Goal: Transaction & Acquisition: Purchase product/service

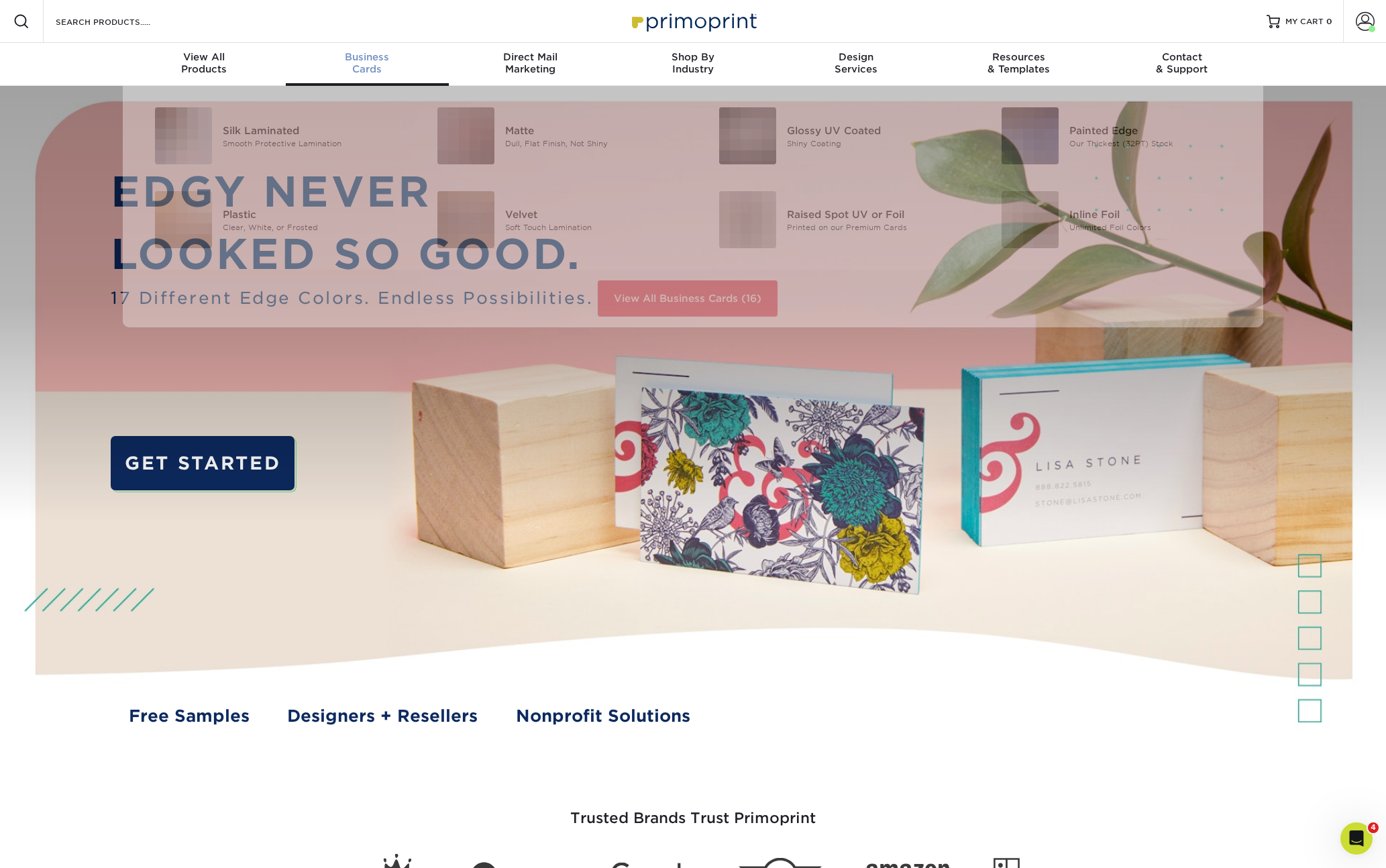
click at [362, 59] on span "Business" at bounding box center [367, 57] width 163 height 12
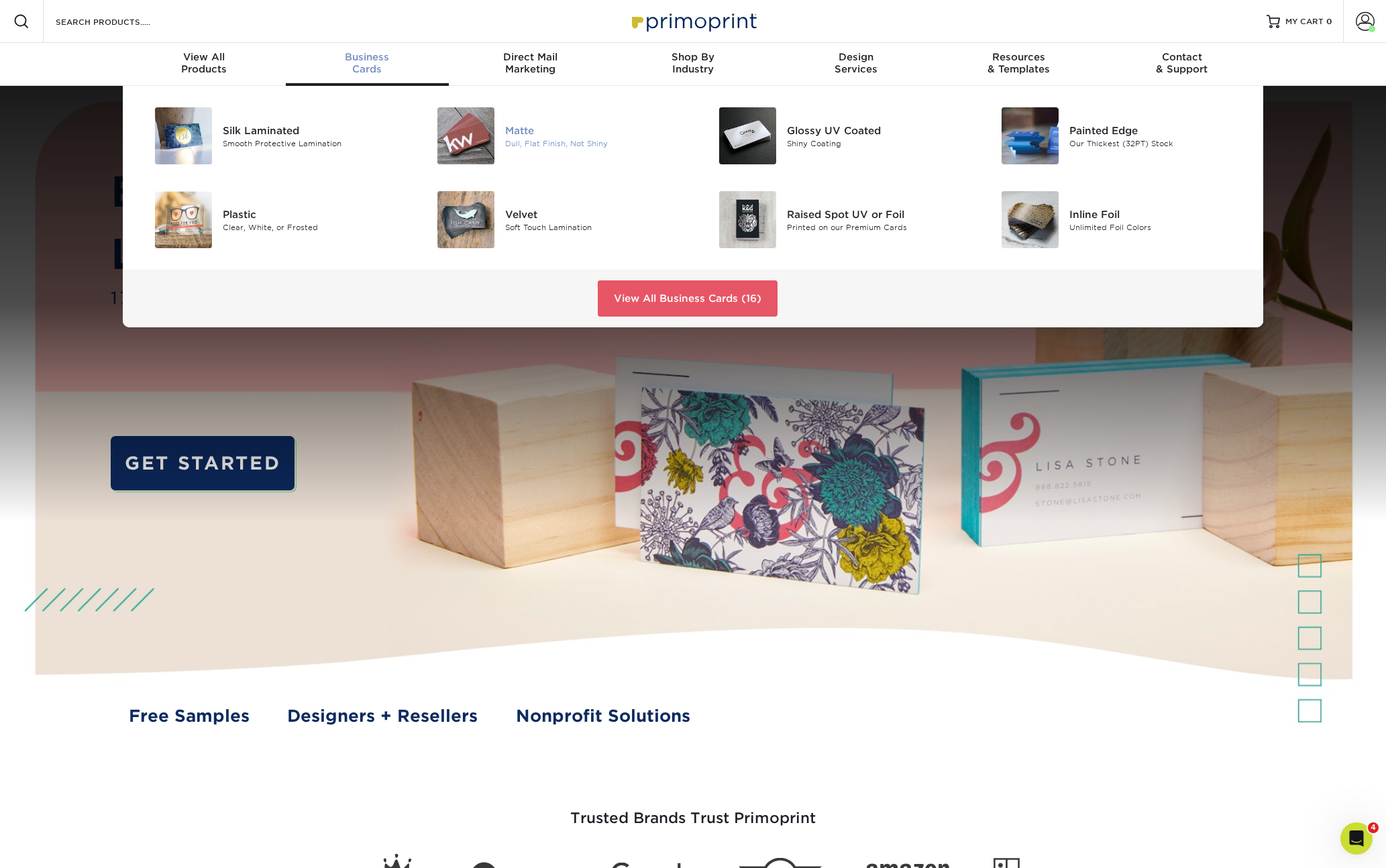
click at [455, 139] on img at bounding box center [466, 136] width 57 height 57
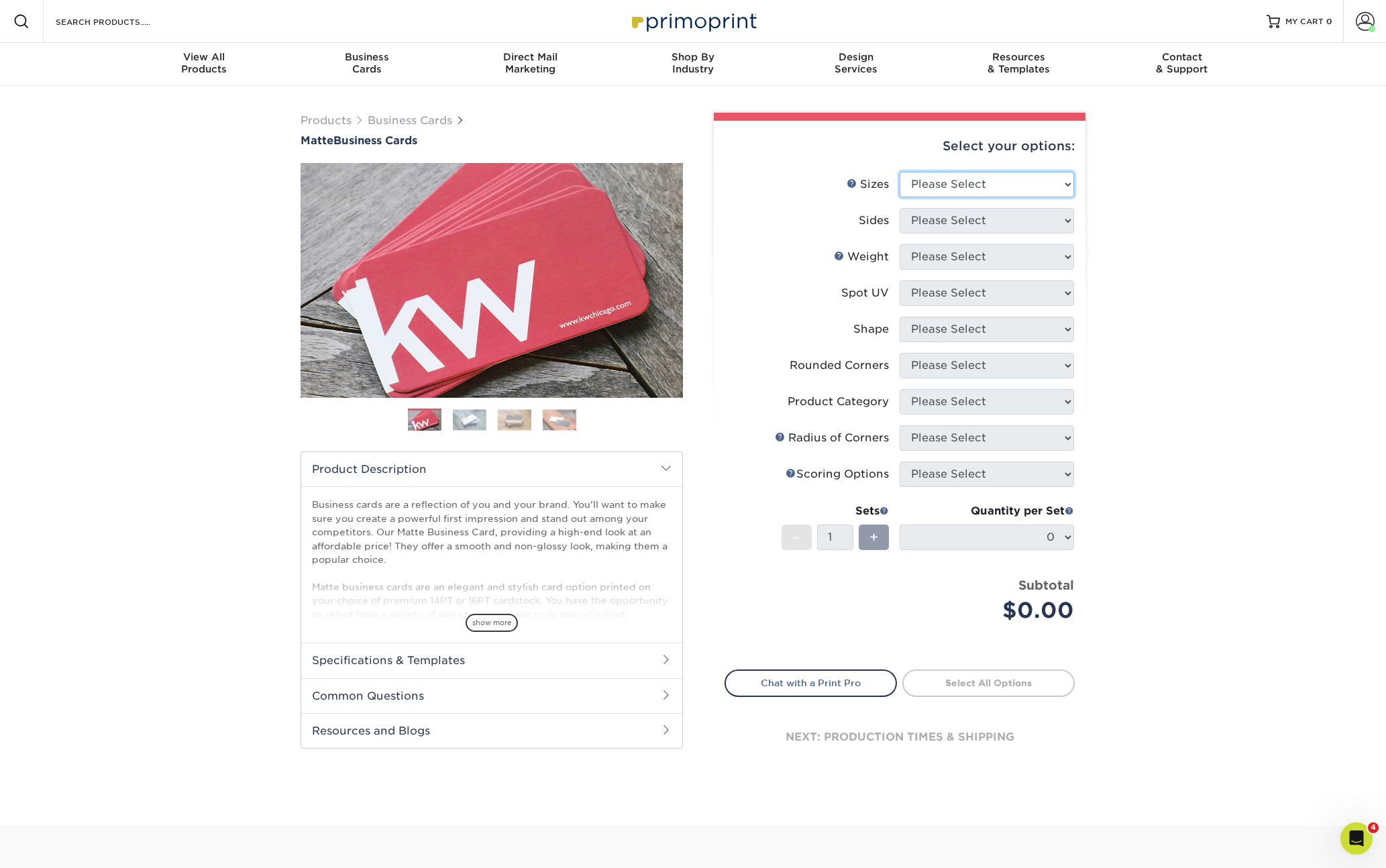
click at [981, 175] on select "Please Select 1.5" x 3.5" - Mini 1.75" x 3.5" - Mini 2" x 2" - Square 2" x 3" -…" at bounding box center [987, 184] width 175 height 26
select select "2.00x3.50"
click at [900, 171] on select "Please Select 1.5" x 3.5" - Mini 1.75" x 3.5" - Mini 2" x 2" - Square 2" x 3" -…" at bounding box center [987, 184] width 175 height 26
click at [943, 223] on select "Please Select Print Both Sides Print Front Only" at bounding box center [987, 221] width 175 height 26
select select "13abbda7-1d64-4f25-8bb2-c179b224825d"
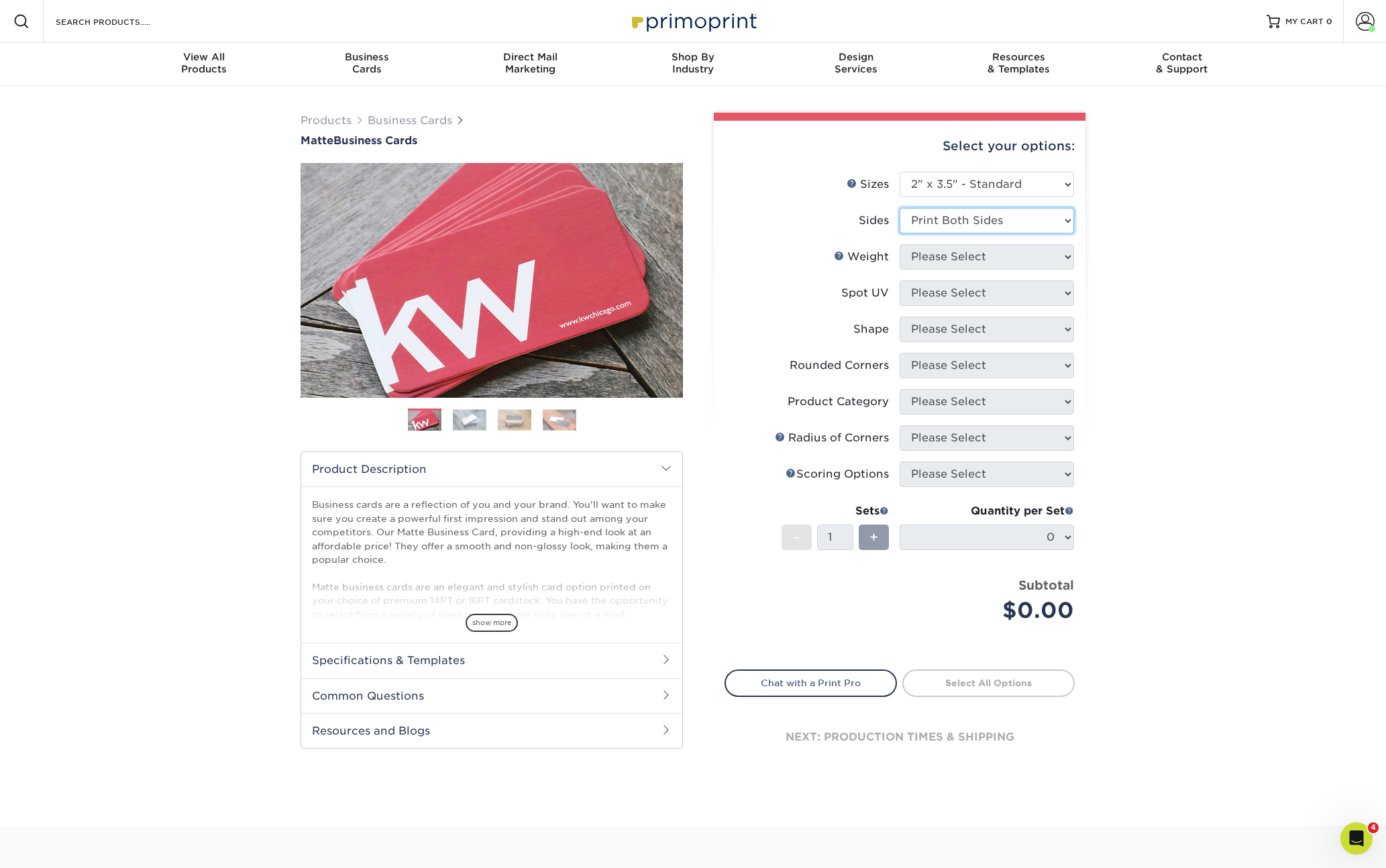
click at [900, 208] on select "Please Select Print Both Sides Print Front Only" at bounding box center [987, 221] width 175 height 26
click at [948, 256] on select "Please Select 16PT 14PT" at bounding box center [987, 257] width 175 height 26
select select "14PT"
click at [900, 244] on select "Please Select 16PT 14PT" at bounding box center [987, 257] width 175 height 26
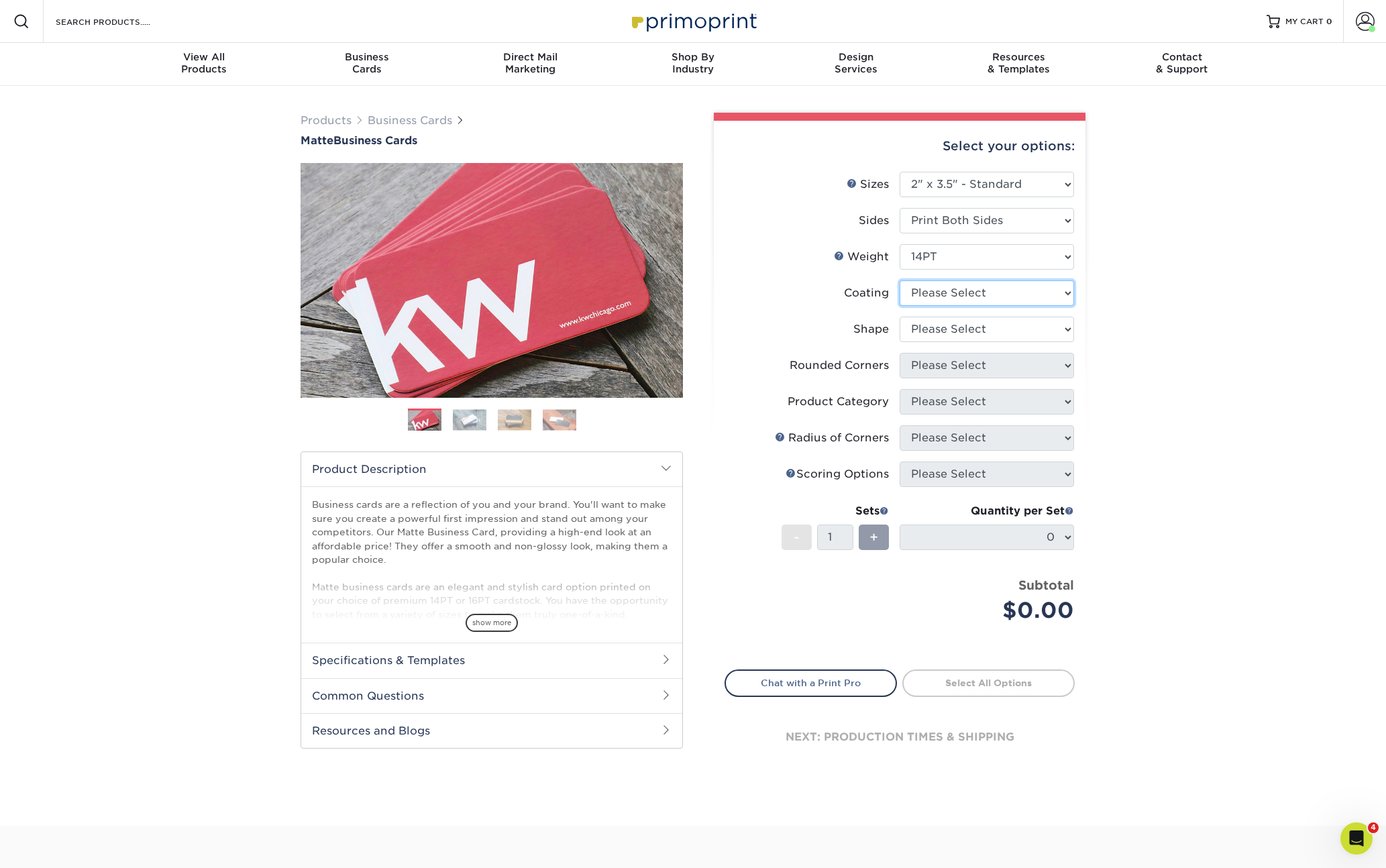
click at [947, 292] on select at bounding box center [987, 293] width 175 height 26
select select "121bb7b5-3b4d-429f-bd8d-bbf80e953313"
click at [900, 281] on select at bounding box center [987, 293] width 175 height 26
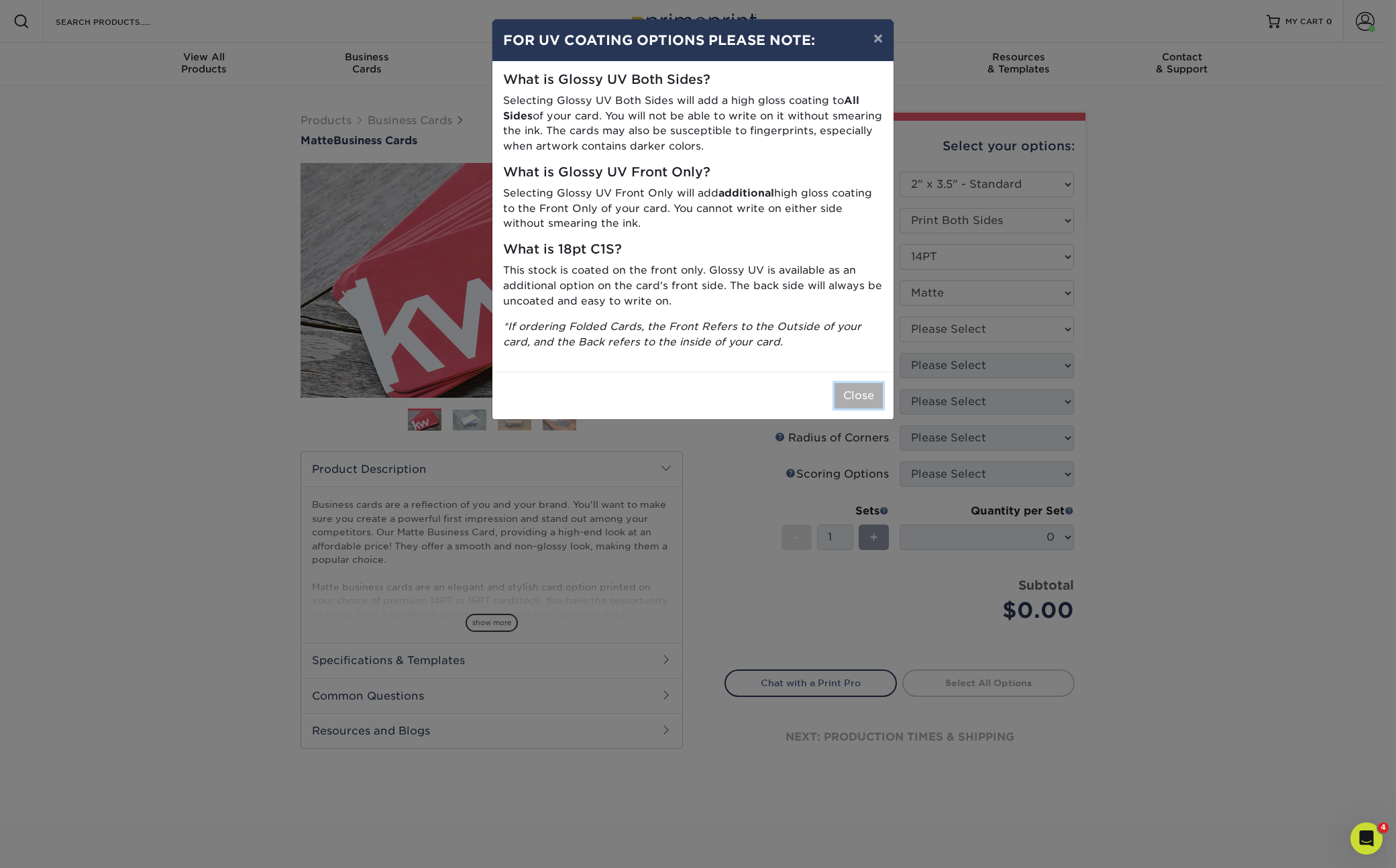
click at [864, 391] on button "Close" at bounding box center [859, 396] width 49 height 26
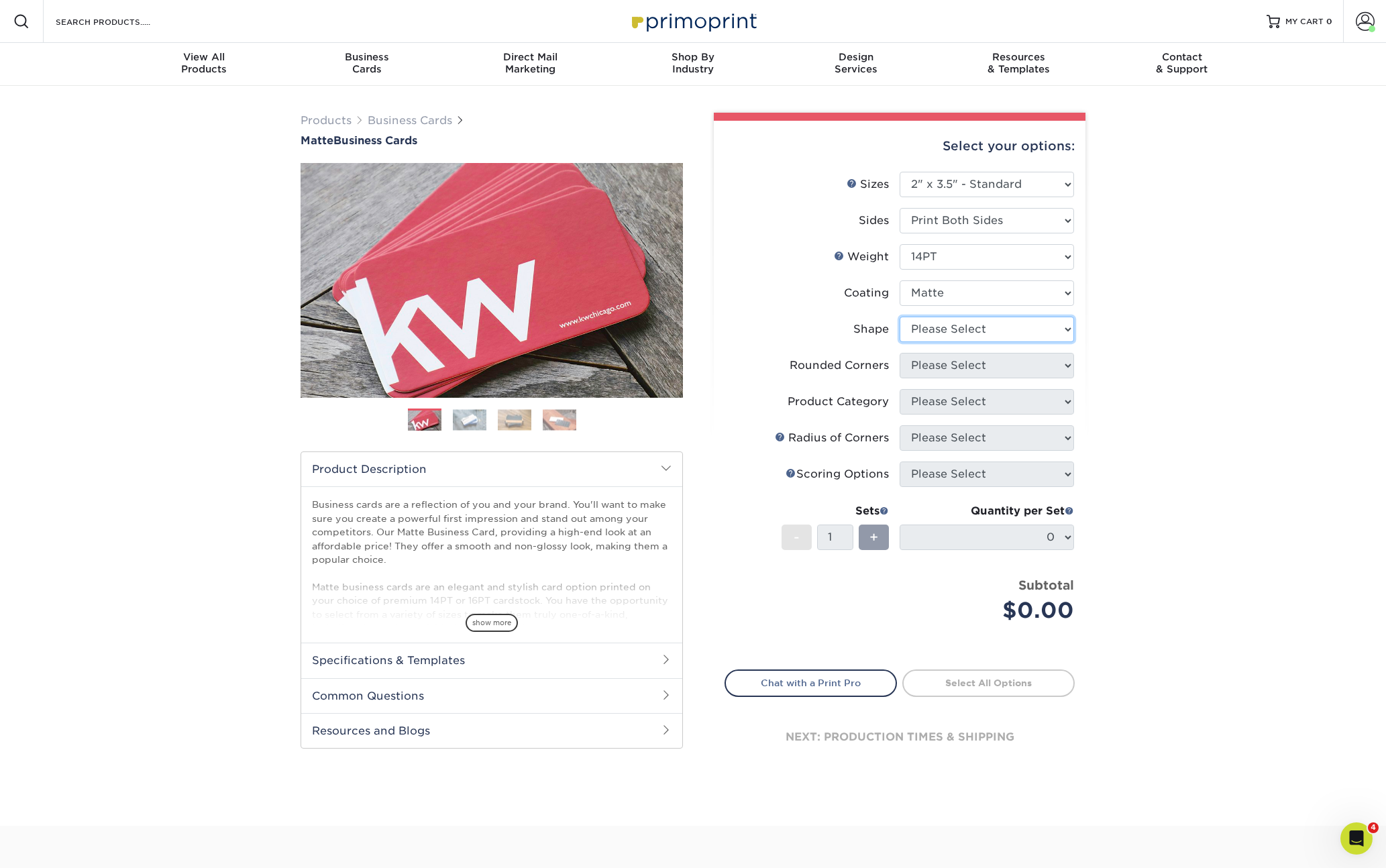
click at [938, 337] on select "Please Select Standard" at bounding box center [987, 329] width 175 height 26
select select "standard"
click at [900, 316] on select "Please Select Standard" at bounding box center [987, 329] width 175 height 26
click at [940, 362] on select "Please Select Yes - Round 2 Corners Yes - Round 4 Corners No" at bounding box center [987, 366] width 175 height 26
select select "0"
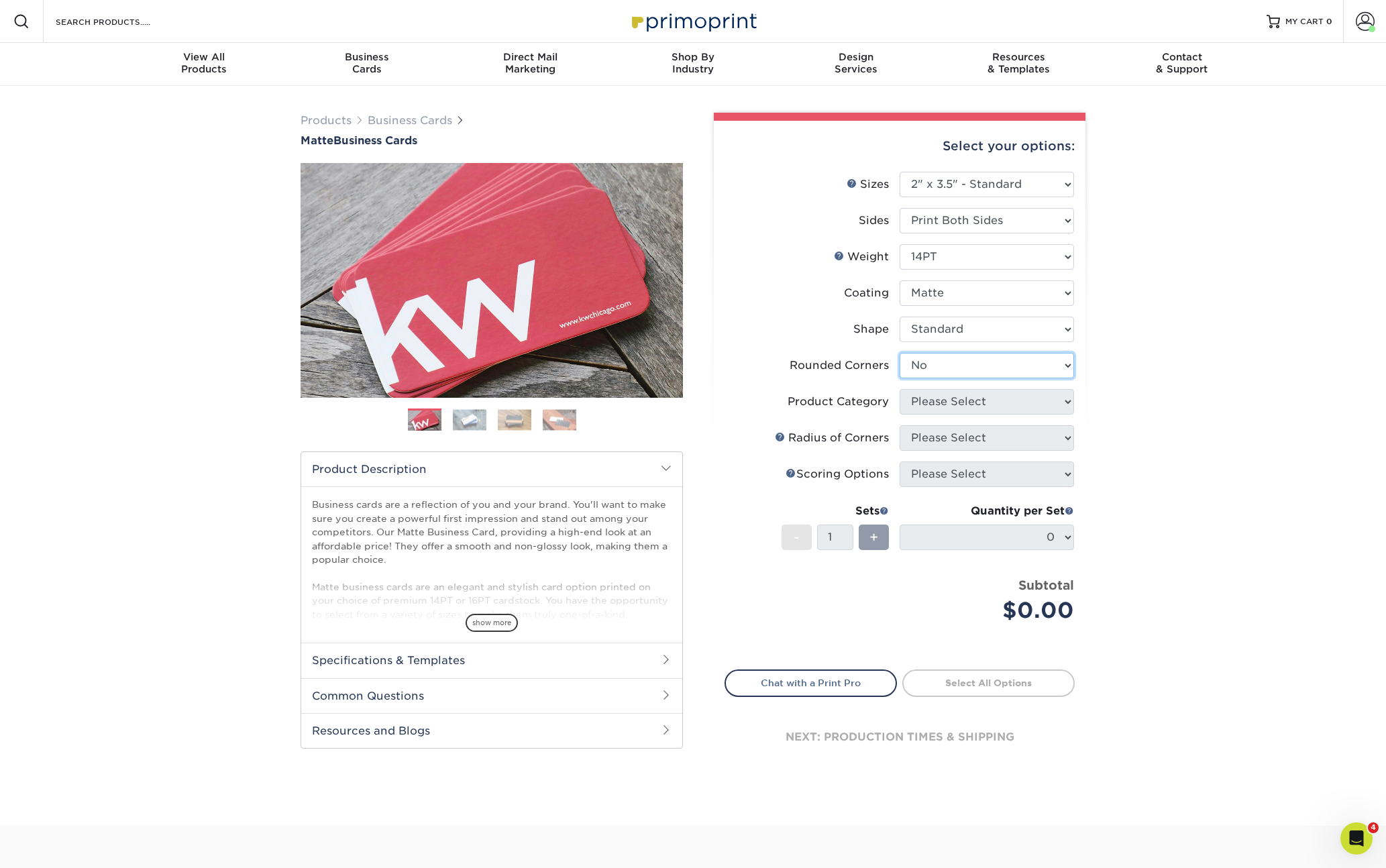
click at [900, 353] on select "Please Select Yes - Round 2 Corners Yes - Round 4 Corners No" at bounding box center [987, 366] width 175 height 26
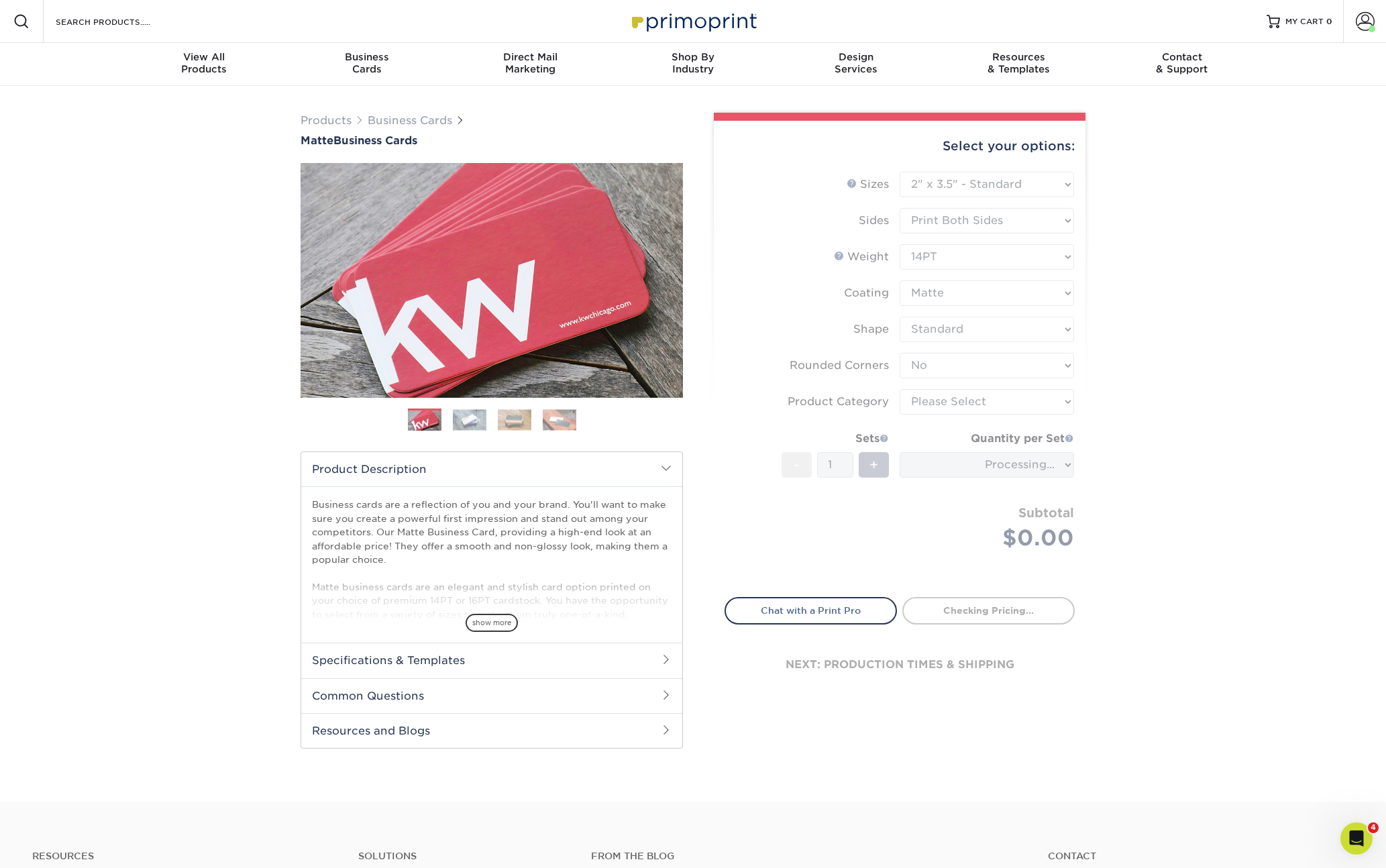
click at [935, 404] on form "Sizes Help Sizes Please Select 1.5" x 3.5" - Mini 1.75" x 3.5" - Mini 2" x 2" -…" at bounding box center [900, 376] width 351 height 410
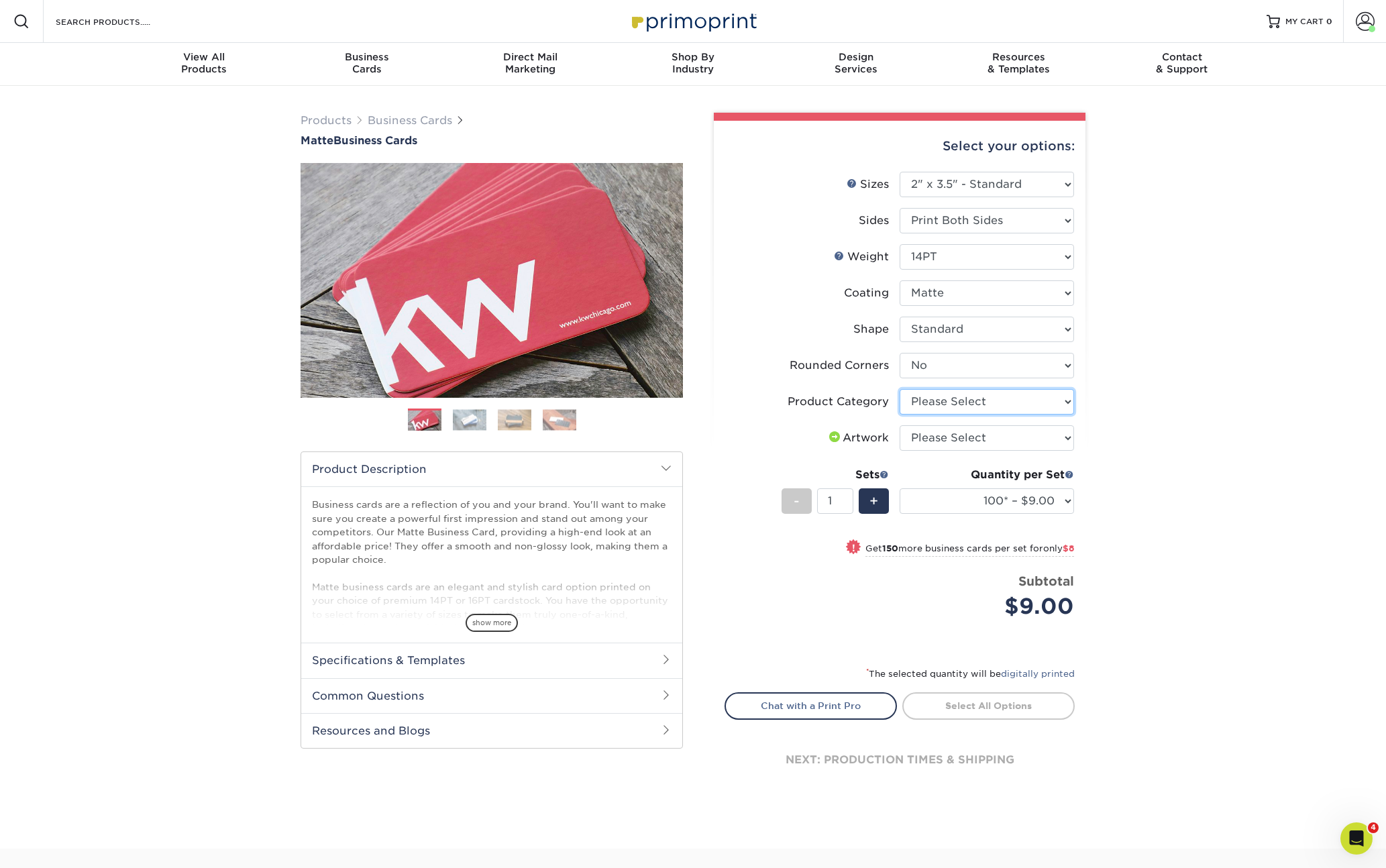
click at [935, 404] on select "Please Select Business Cards" at bounding box center [987, 402] width 175 height 26
select select "3b5148f1-0588-4f88-a218-97bcfdce65c1"
click at [900, 389] on select "Please Select Business Cards" at bounding box center [987, 402] width 175 height 26
click at [957, 442] on select "Please Select I will upload files I need a design - $100" at bounding box center [987, 438] width 175 height 26
select select "upload"
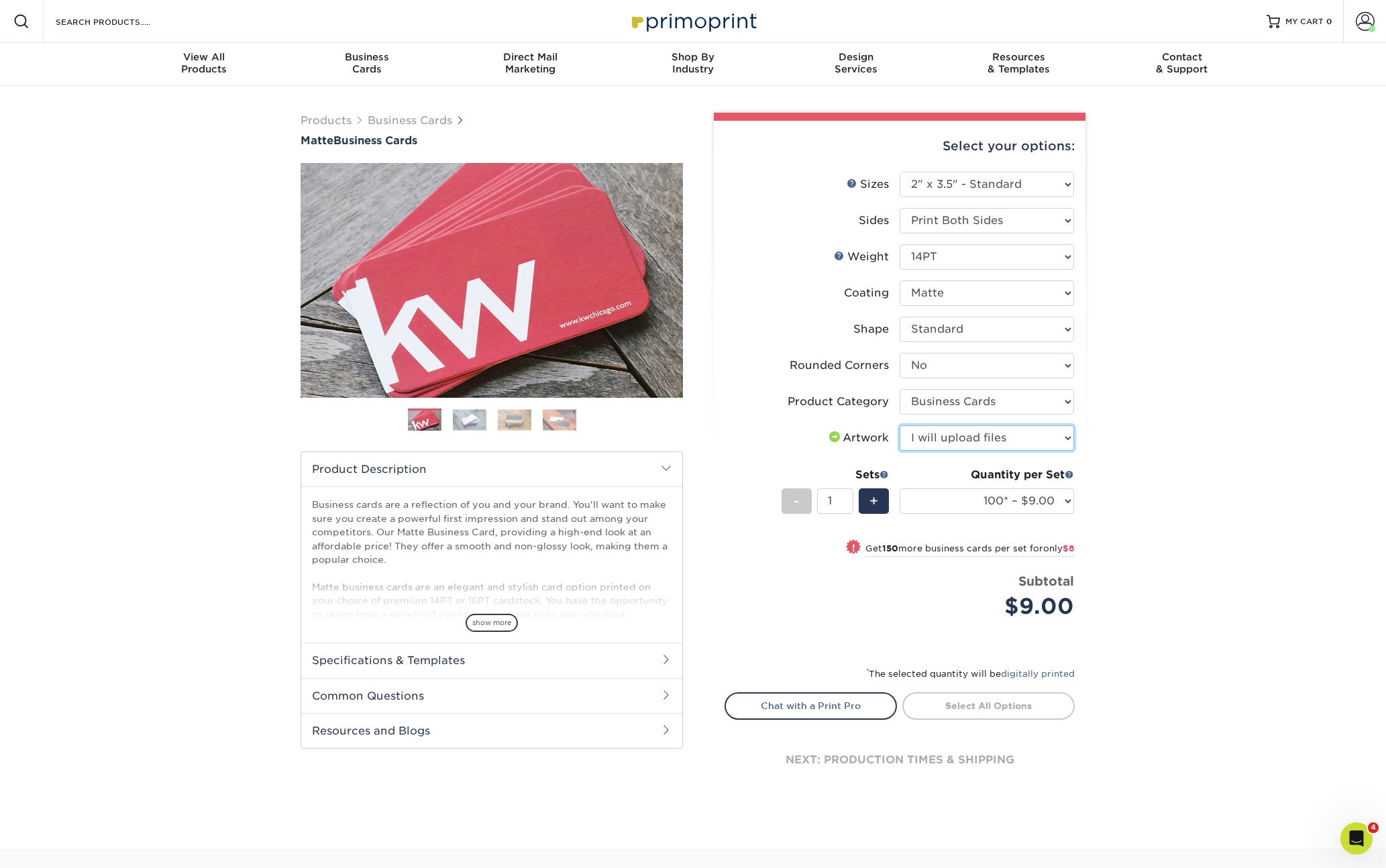
click at [900, 425] on select "Please Select I will upload files I need a design - $100" at bounding box center [987, 438] width 175 height 26
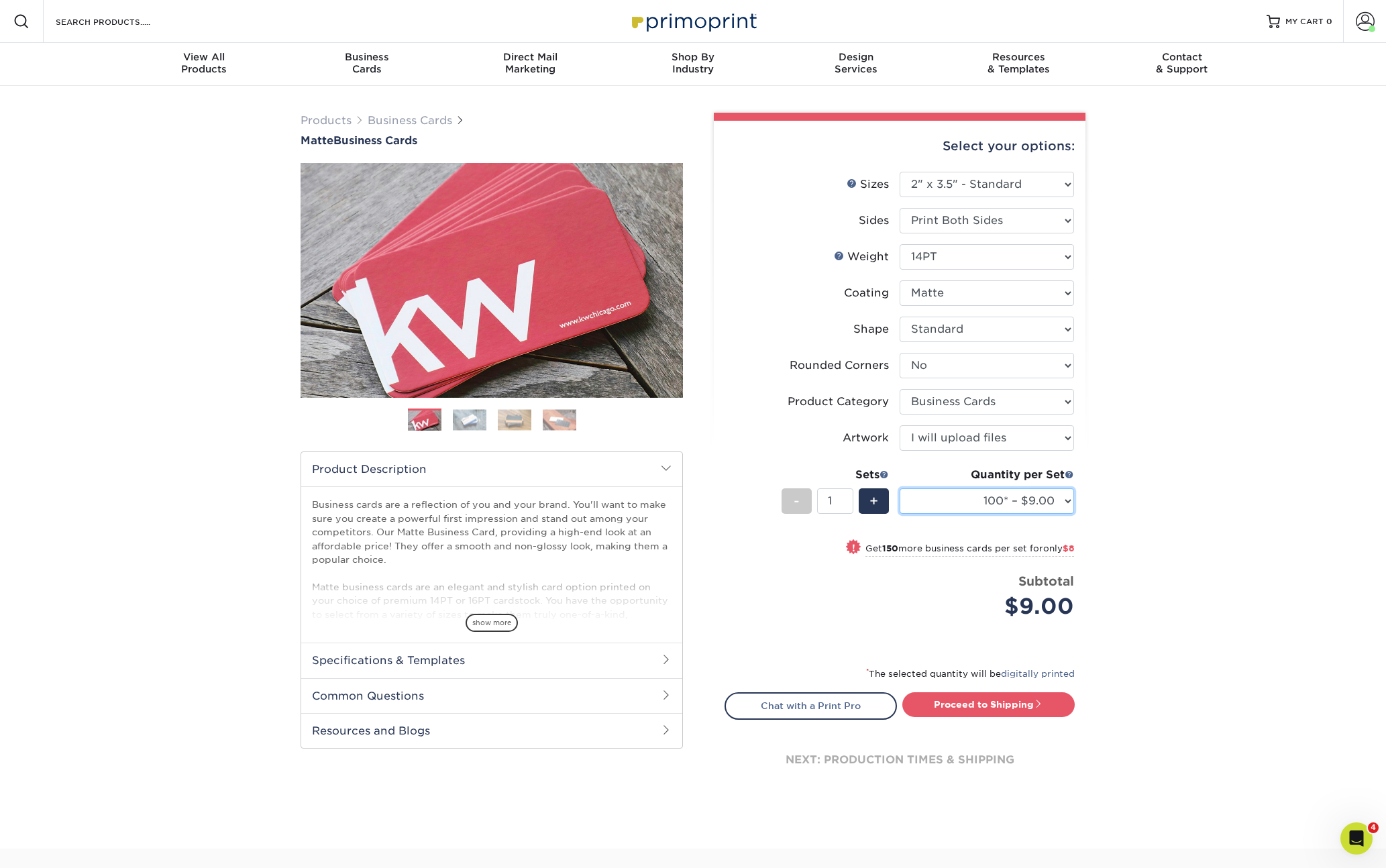
click at [1011, 499] on select "100* – $9.00 250* – $17.00 500 – $33.00 1000 – $42.00 2500 – $75.00 5000 – $143…" at bounding box center [987, 501] width 175 height 26
click at [900, 489] on select "100* – $9.00 250* – $17.00 500 – $33.00 1000 – $42.00 2500 – $75.00 5000 – $143…" at bounding box center [987, 501] width 175 height 26
click at [941, 507] on select "100* – $9.00 250* – $17.00 500 – $33.00 1000 – $42.00 2500 – $75.00 5000 – $143…" at bounding box center [987, 501] width 175 height 26
select select "100* – $9.00"
click at [900, 489] on select "100* – $9.00 250* – $17.00 500 – $33.00 1000 – $42.00 2500 – $75.00 5000 – $143…" at bounding box center [987, 501] width 175 height 26
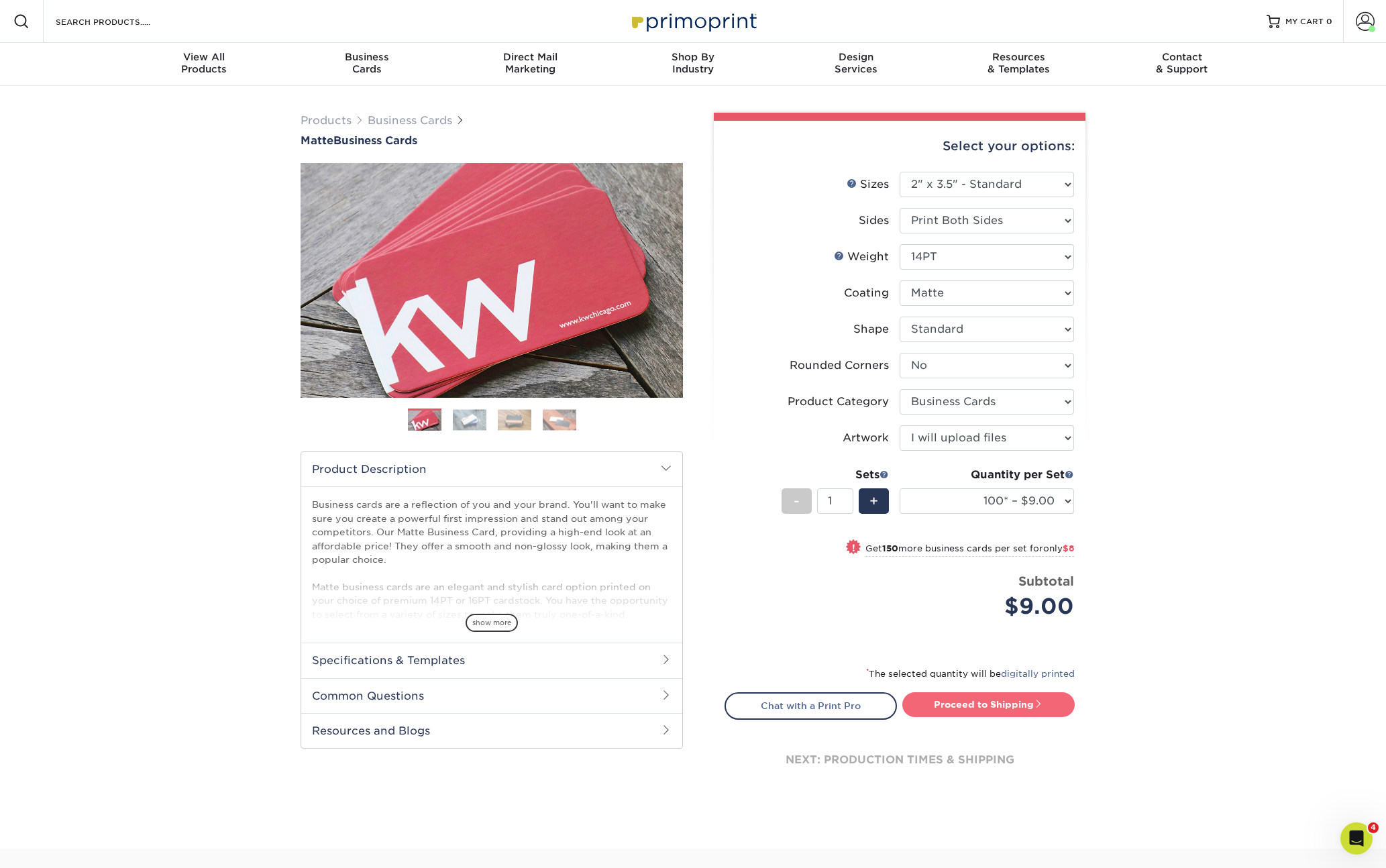
click at [988, 703] on link "Proceed to Shipping" at bounding box center [989, 704] width 172 height 24
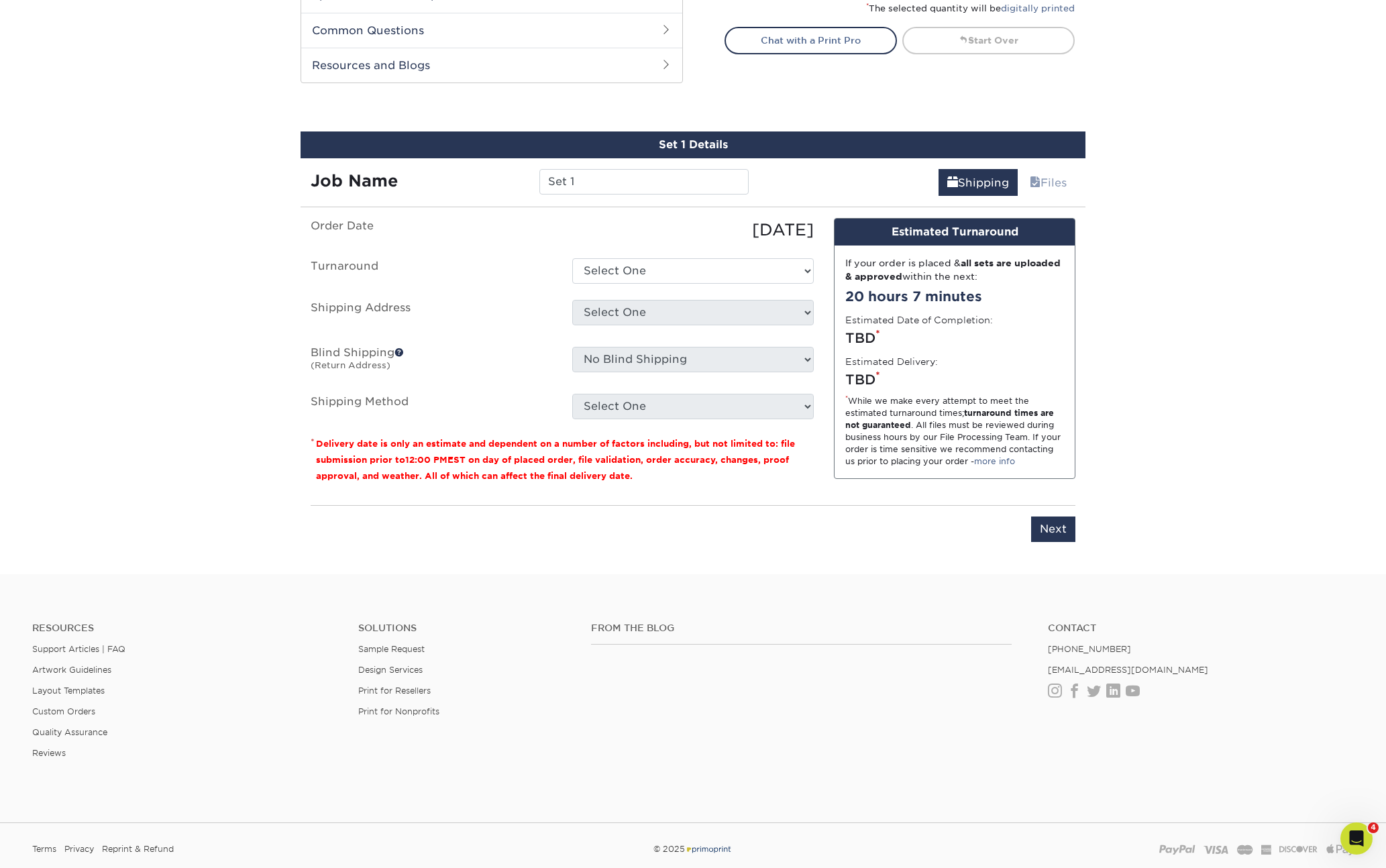
scroll to position [729, 0]
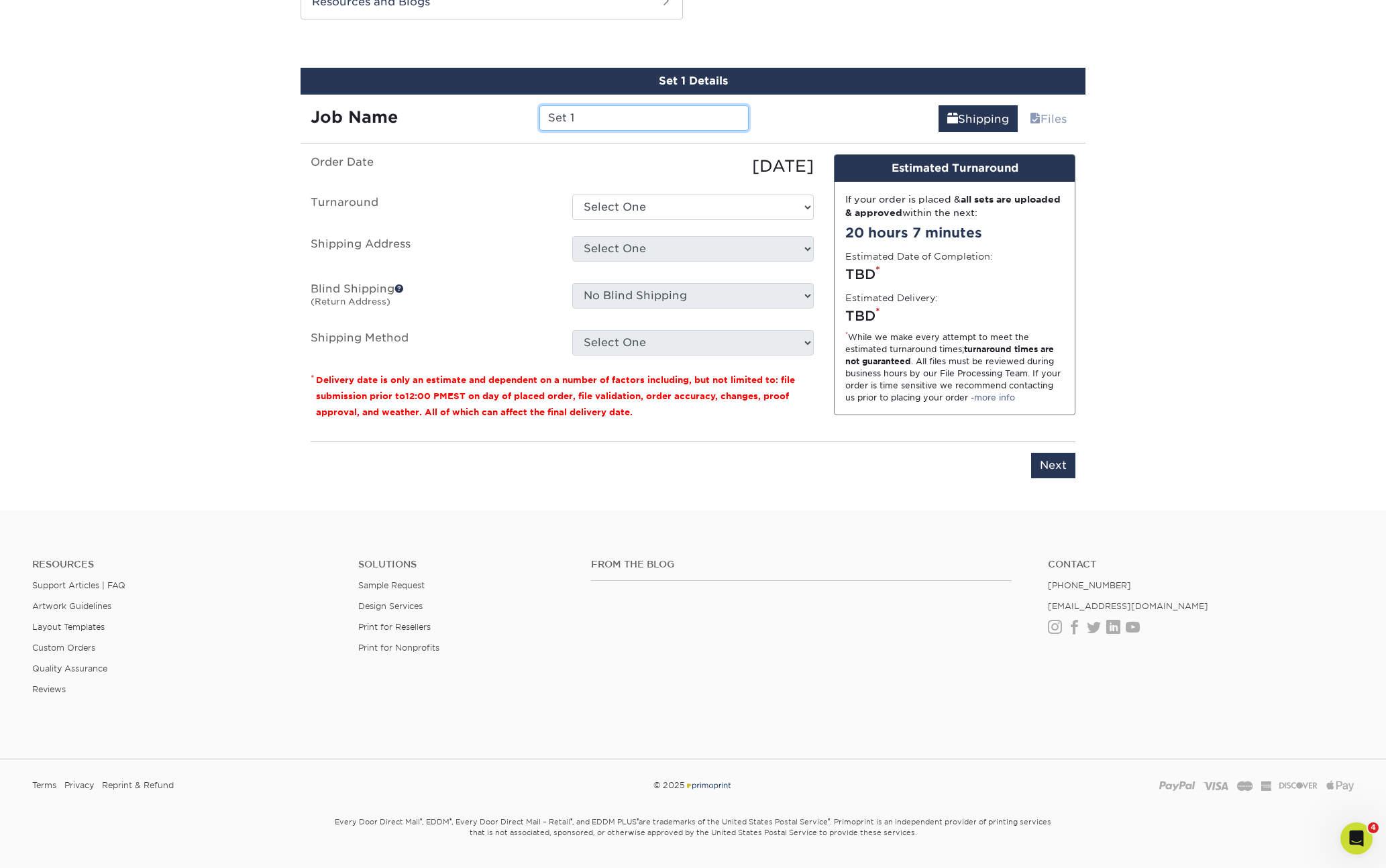
click at [497, 123] on div "Job Name Set 1" at bounding box center [529, 119] width 458 height 26
type input "NOLA-QuinHillyer"
click at [648, 211] on select "Select One 2-4 Business Days 2 Day Next Business Day" at bounding box center [693, 207] width 241 height 26
select select "e6dc3f44-811f-4023-acdf-8cd9144995fc"
click at [572, 194] on select "Select One 2-4 Business Days 2 Day Next Business Day" at bounding box center [693, 207] width 241 height 26
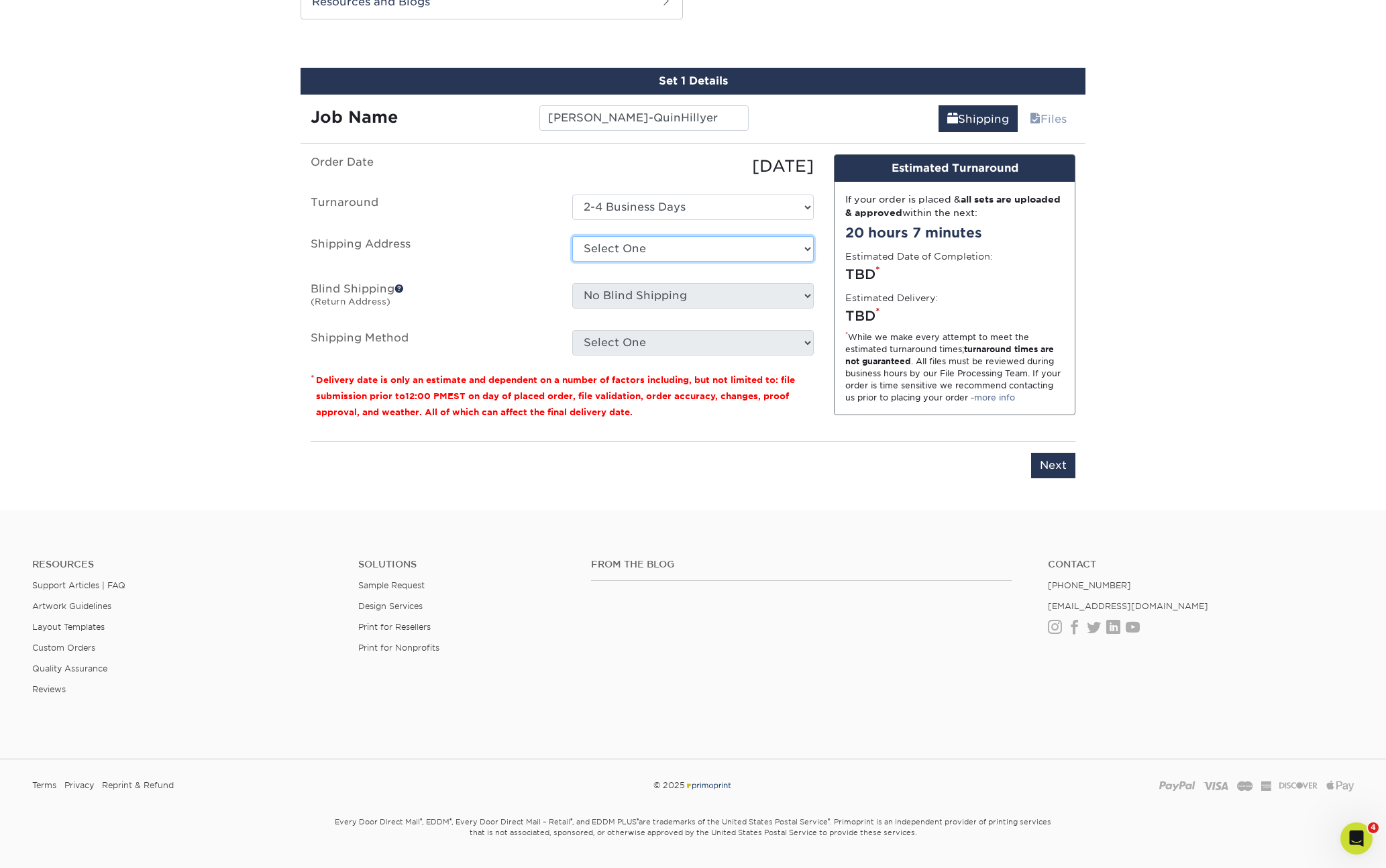
click at [609, 244] on select "Select One Acadiana Office Baton Rouge - Business Cards Baton Rouge Production …" at bounding box center [693, 249] width 241 height 26
select select "newaddress"
click at [572, 236] on select "Select One Acadiana Office Baton Rouge - Business Cards Baton Rouge Production …" at bounding box center [693, 249] width 241 height 26
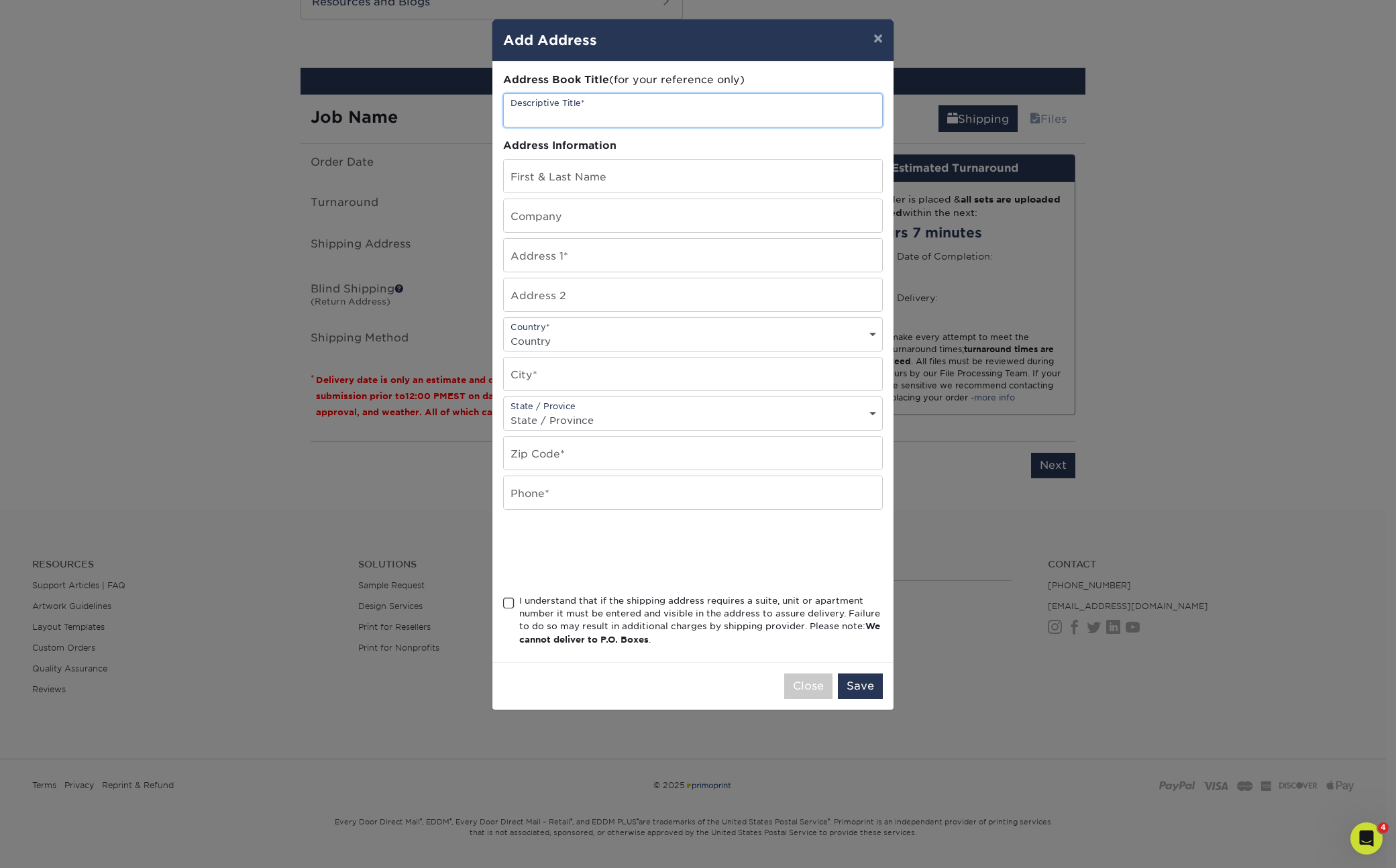
click at [600, 99] on input "text" at bounding box center [693, 110] width 379 height 33
type input "[PERSON_NAME]"
click at [542, 182] on input "text" at bounding box center [693, 176] width 379 height 33
type input "[PERSON_NAME]"
type input "The Times-Picayune"
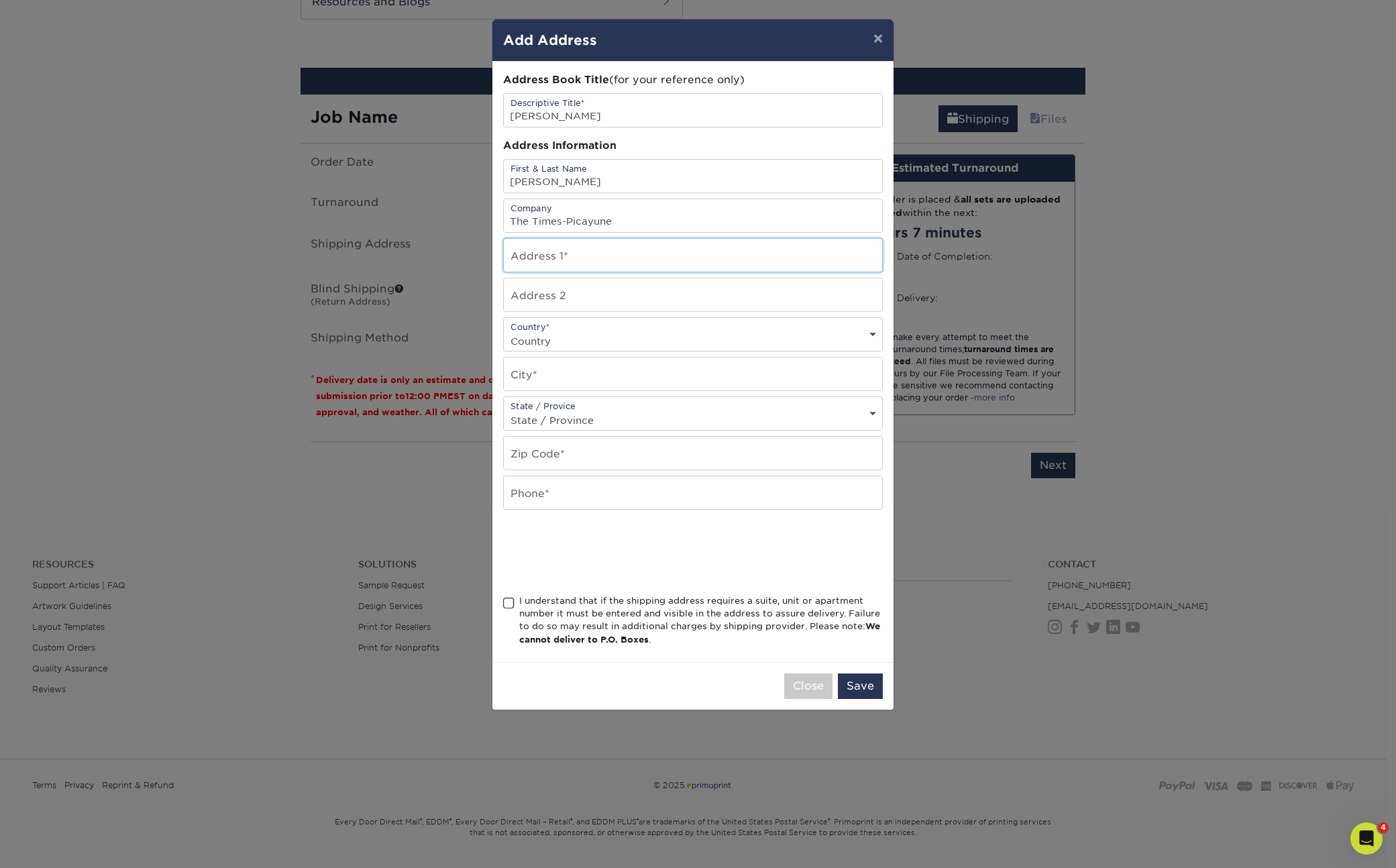
click at [593, 254] on input "text" at bounding box center [693, 255] width 379 height 33
paste input "141 Batre Lane"
type input "141 Batre Lane"
click at [712, 187] on input "[PERSON_NAME]" at bounding box center [693, 176] width 379 height 33
click at [539, 369] on input "text" at bounding box center [693, 373] width 379 height 33
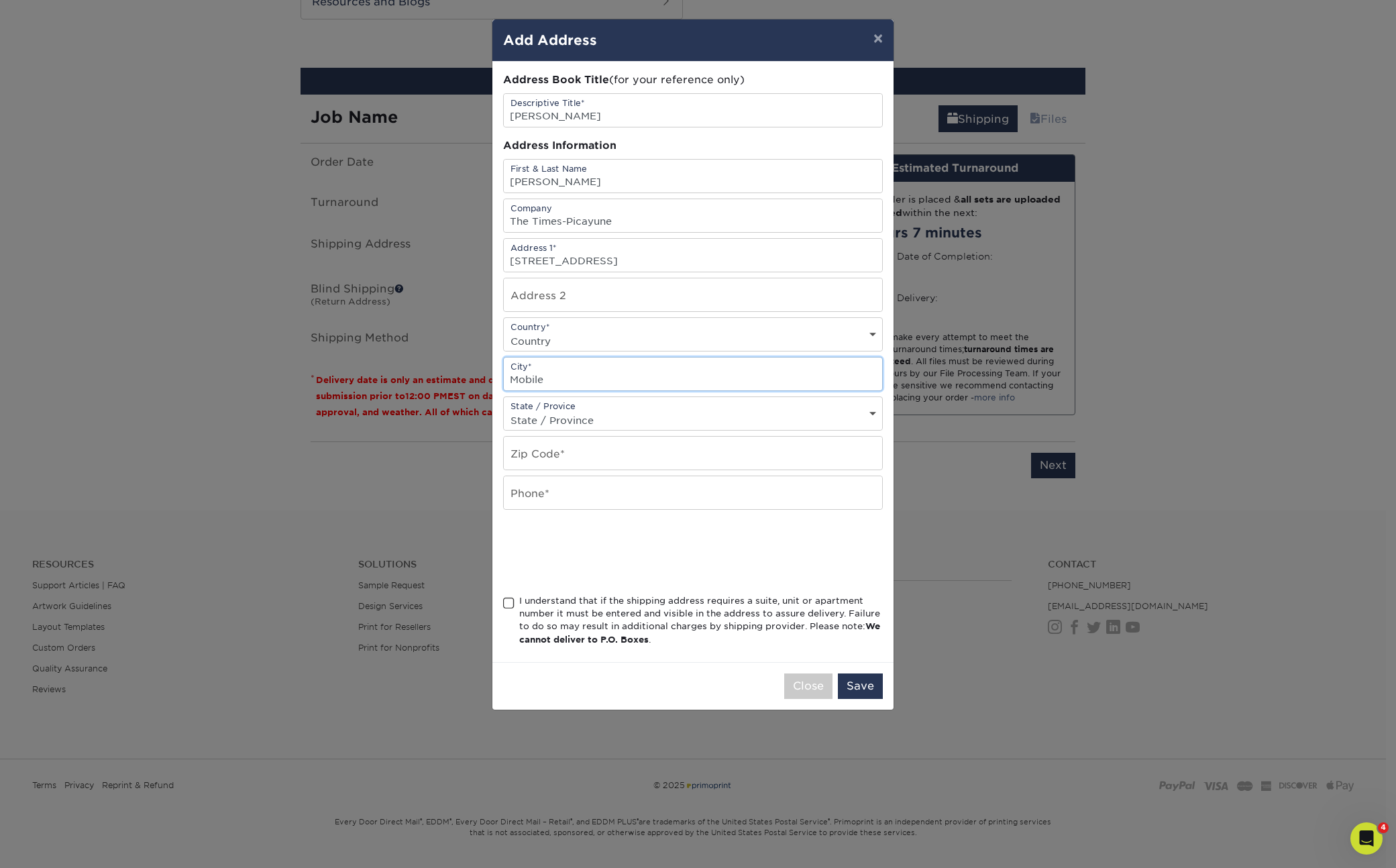
type input "Mobile"
click at [555, 341] on select "Country United States Canada ----------------------------- Afghanistan Albania …" at bounding box center [693, 341] width 379 height 20
select select "US"
click at [504, 332] on select "Country United States Canada ----------------------------- Afghanistan Albania …" at bounding box center [693, 341] width 379 height 20
click at [531, 454] on input "text" at bounding box center [693, 453] width 379 height 33
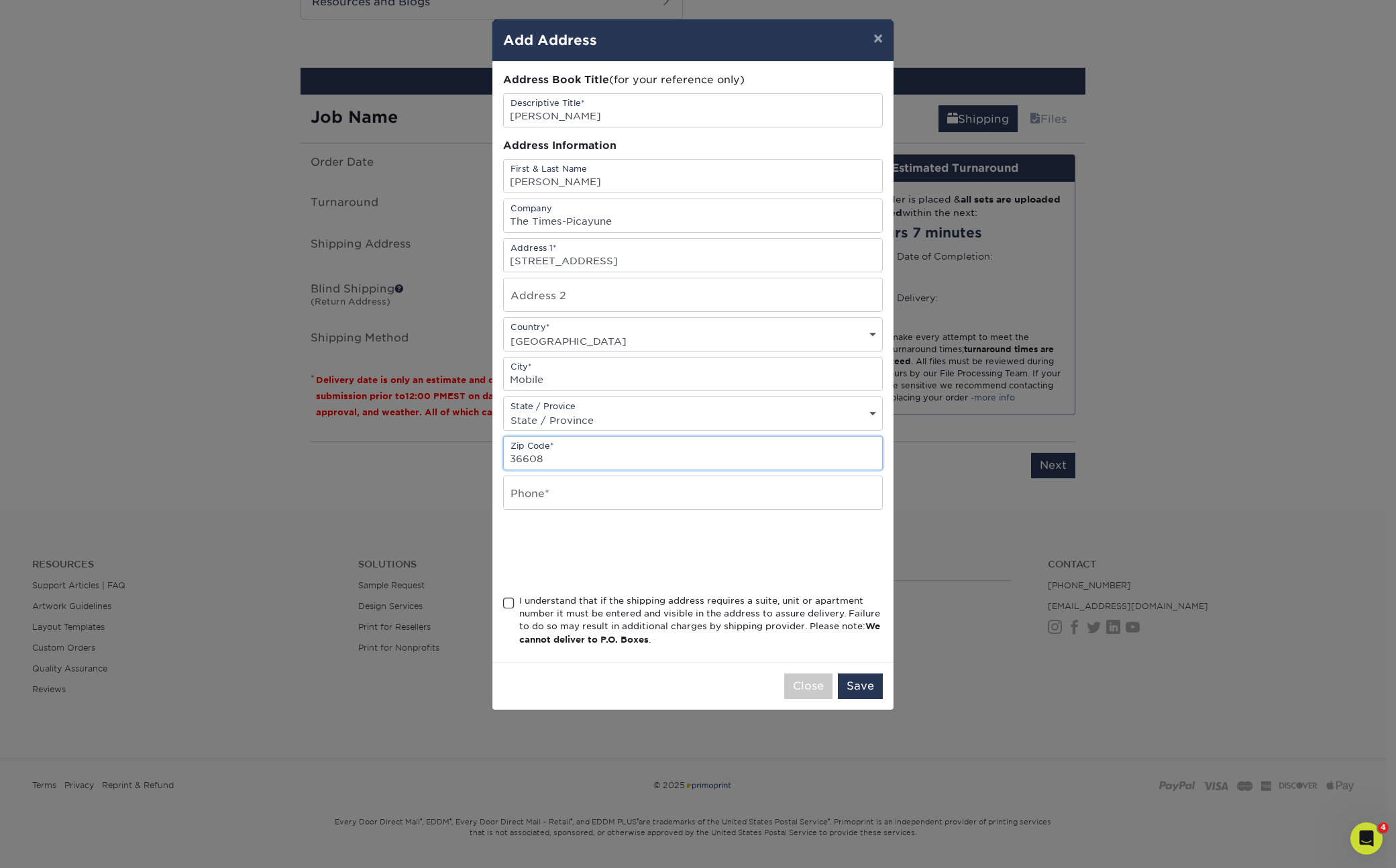
type input "36608"
click at [556, 420] on select "State / Province Alabama Alaska Arizona Arkansas California Colorado Connecticu…" at bounding box center [693, 420] width 379 height 20
select select "AL"
click at [504, 410] on select "State / Province Alabama Alaska Arizona Arkansas California Colorado Connecticu…" at bounding box center [693, 420] width 379 height 20
click at [538, 493] on input "text" at bounding box center [693, 493] width 379 height 33
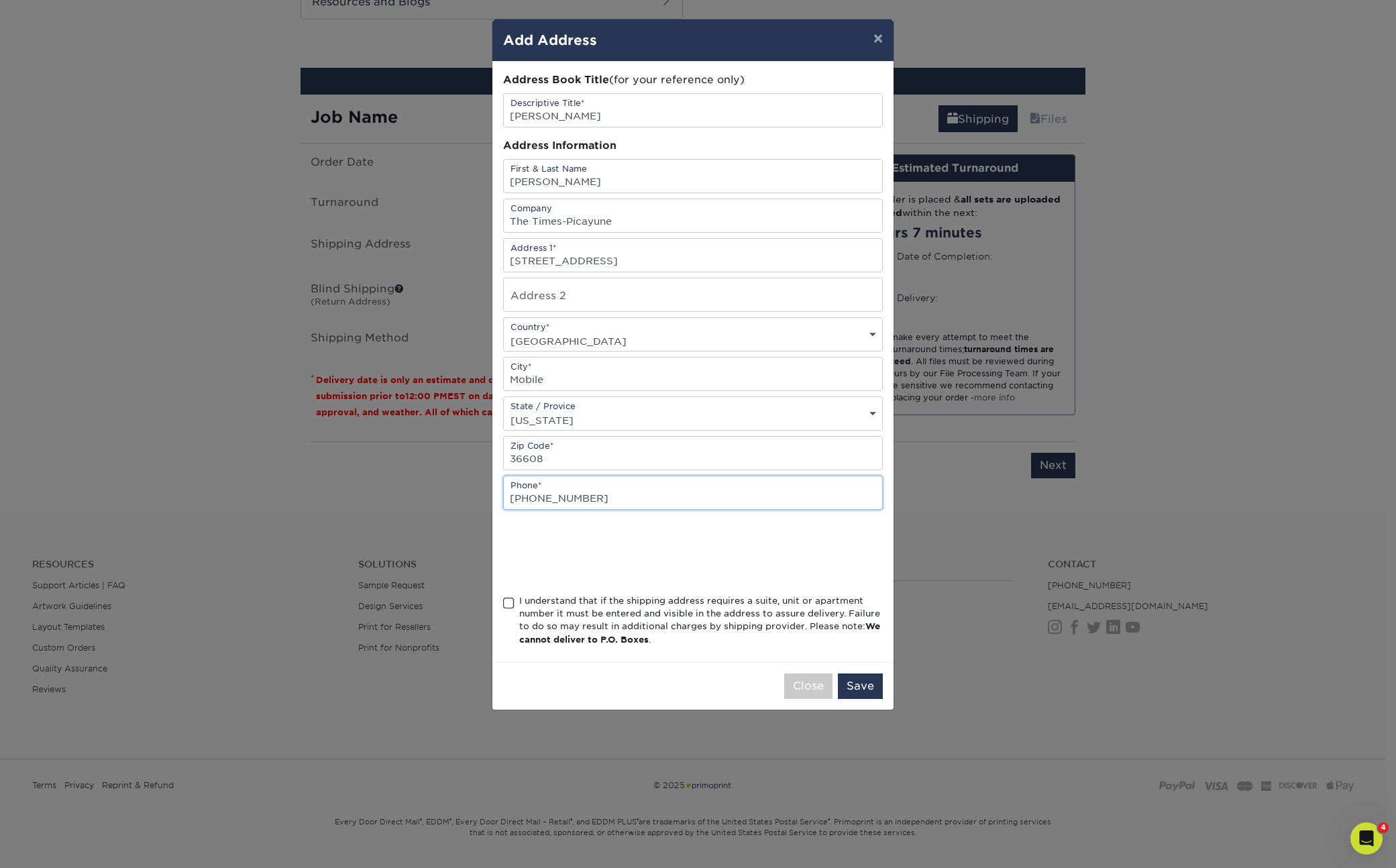
type input "504-388-0325"
click at [507, 603] on span at bounding box center [508, 603] width 11 height 13
click at [0, 0] on input "I understand that if the shipping address requires a suite, unit or apartment n…" at bounding box center [0, 0] width 0 height 0
click at [864, 686] on button "Save" at bounding box center [860, 686] width 45 height 26
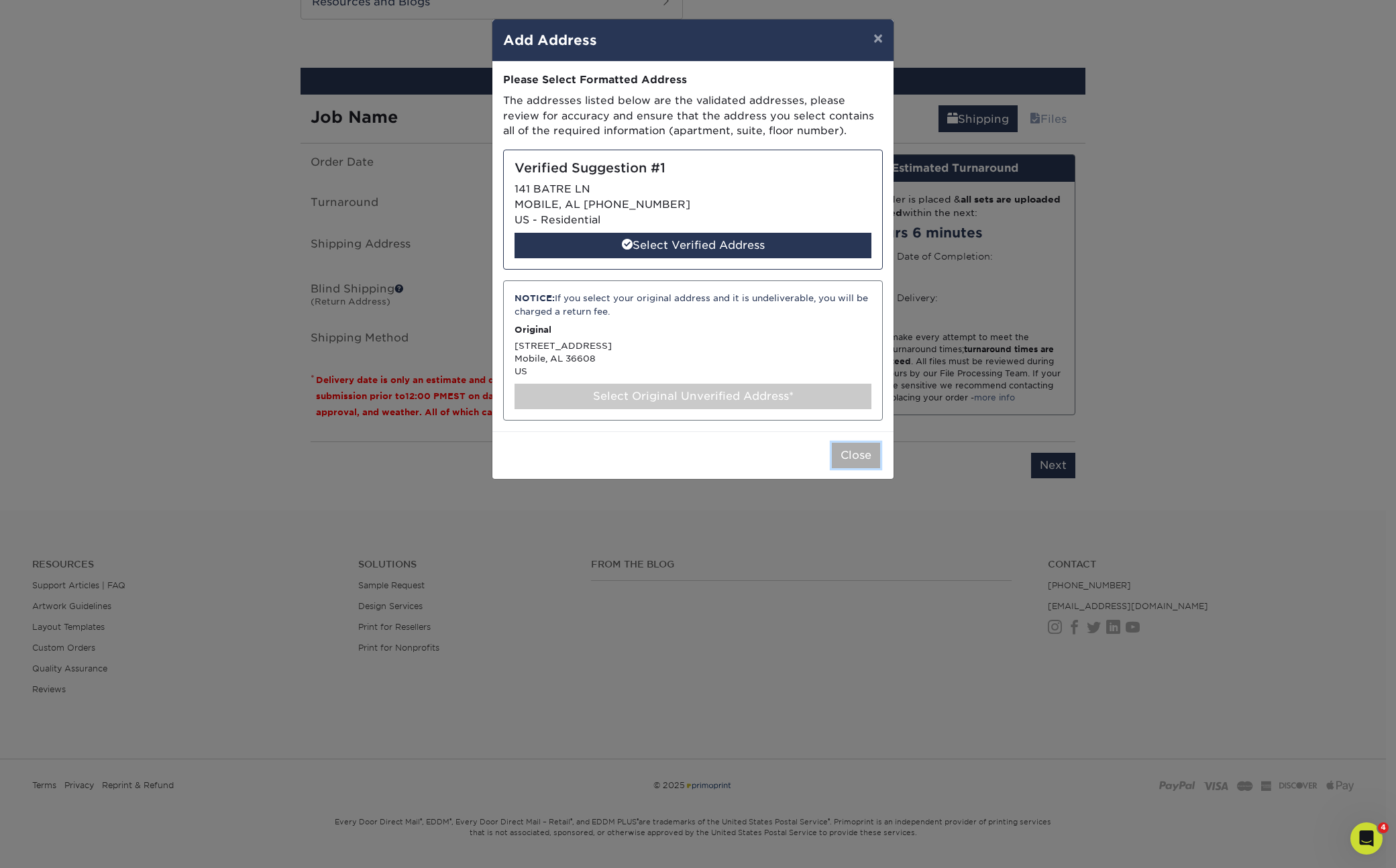
click at [843, 461] on button "Close" at bounding box center [855, 455] width 49 height 26
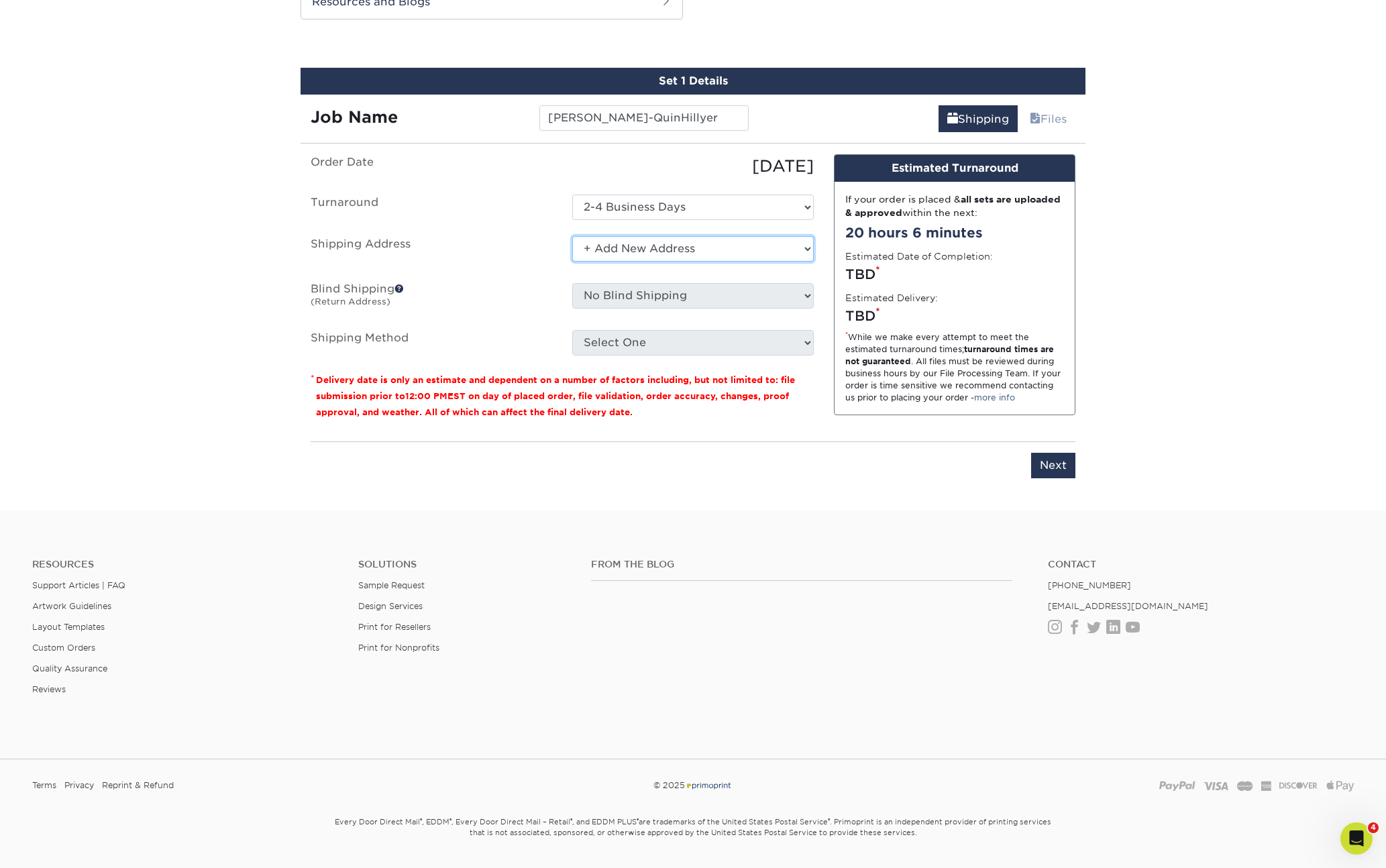
click at [646, 248] on select "Select One Acadiana Office Baton Rouge - Business Cards Baton Rouge Production …" at bounding box center [693, 249] width 241 height 26
click at [641, 244] on select "Select One Acadiana Office Baton Rouge - Business Cards Baton Rouge Production …" at bounding box center [693, 249] width 241 height 26
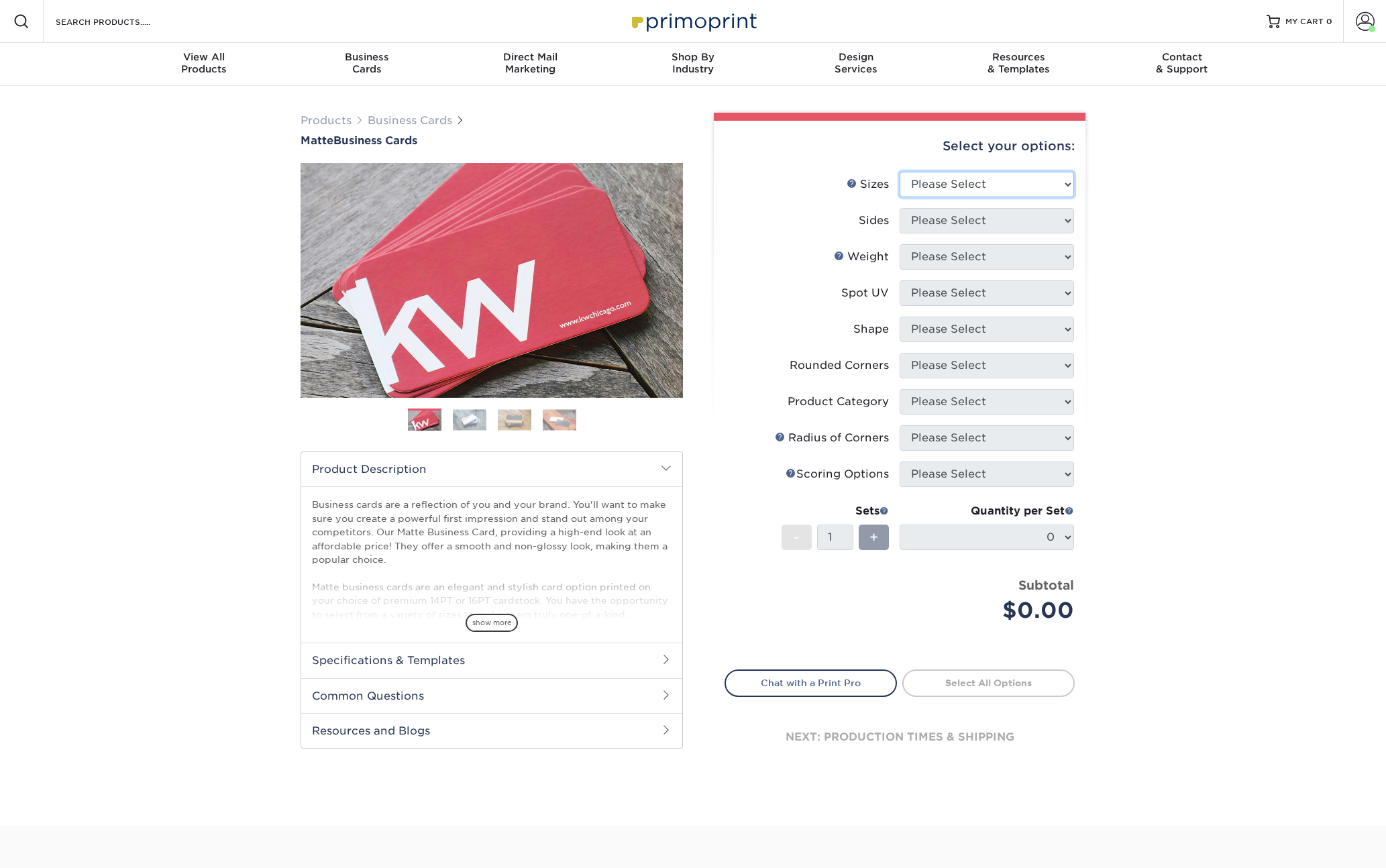
click at [960, 171] on select "Please Select 1.5" x 3.5" - Mini 1.75" x 3.5" - Mini 2" x 2" - Square 2" x 3" -…" at bounding box center [987, 184] width 175 height 26
select select "2.00x3.50"
click at [900, 171] on select "Please Select 1.5" x 3.5" - Mini 1.75" x 3.5" - Mini 2" x 2" - Square 2" x 3" -…" at bounding box center [987, 184] width 175 height 26
click at [950, 220] on select "Please Select Print Both Sides Print Front Only" at bounding box center [987, 221] width 175 height 26
select select "13abbda7-1d64-4f25-8bb2-c179b224825d"
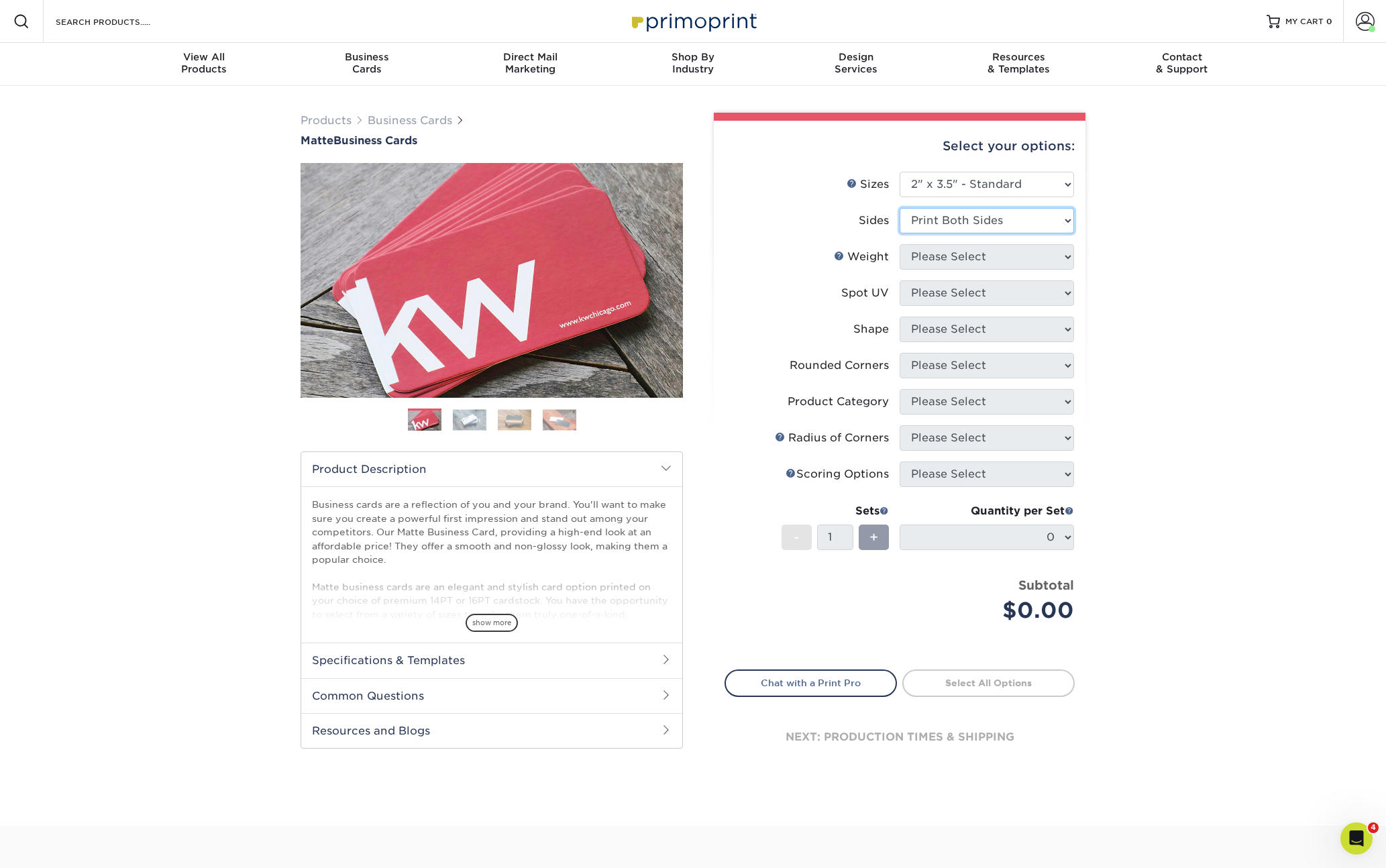
click at [900, 208] on select "Please Select Print Both Sides Print Front Only" at bounding box center [987, 221] width 175 height 26
click at [953, 263] on select "Please Select" at bounding box center [987, 257] width 175 height 26
select select "14PT"
click at [900, 244] on select "Please Select 16PT 14PT" at bounding box center [987, 257] width 175 height 26
click at [0, 0] on select at bounding box center [0, 0] width 0 height 0
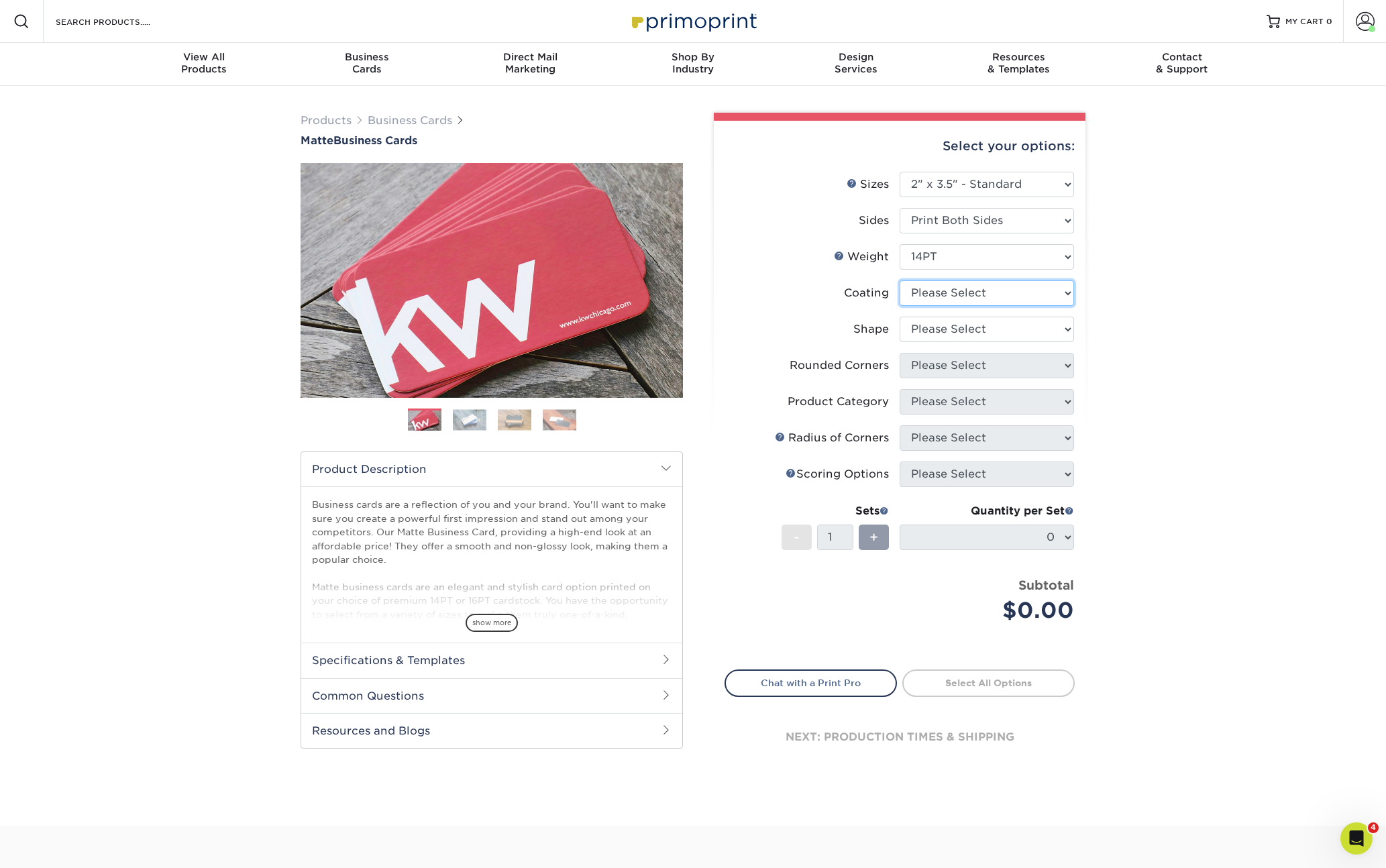
select select "121bb7b5-3b4d-429f-bd8d-bbf80e953313"
click at [900, 281] on select at bounding box center [987, 293] width 175 height 26
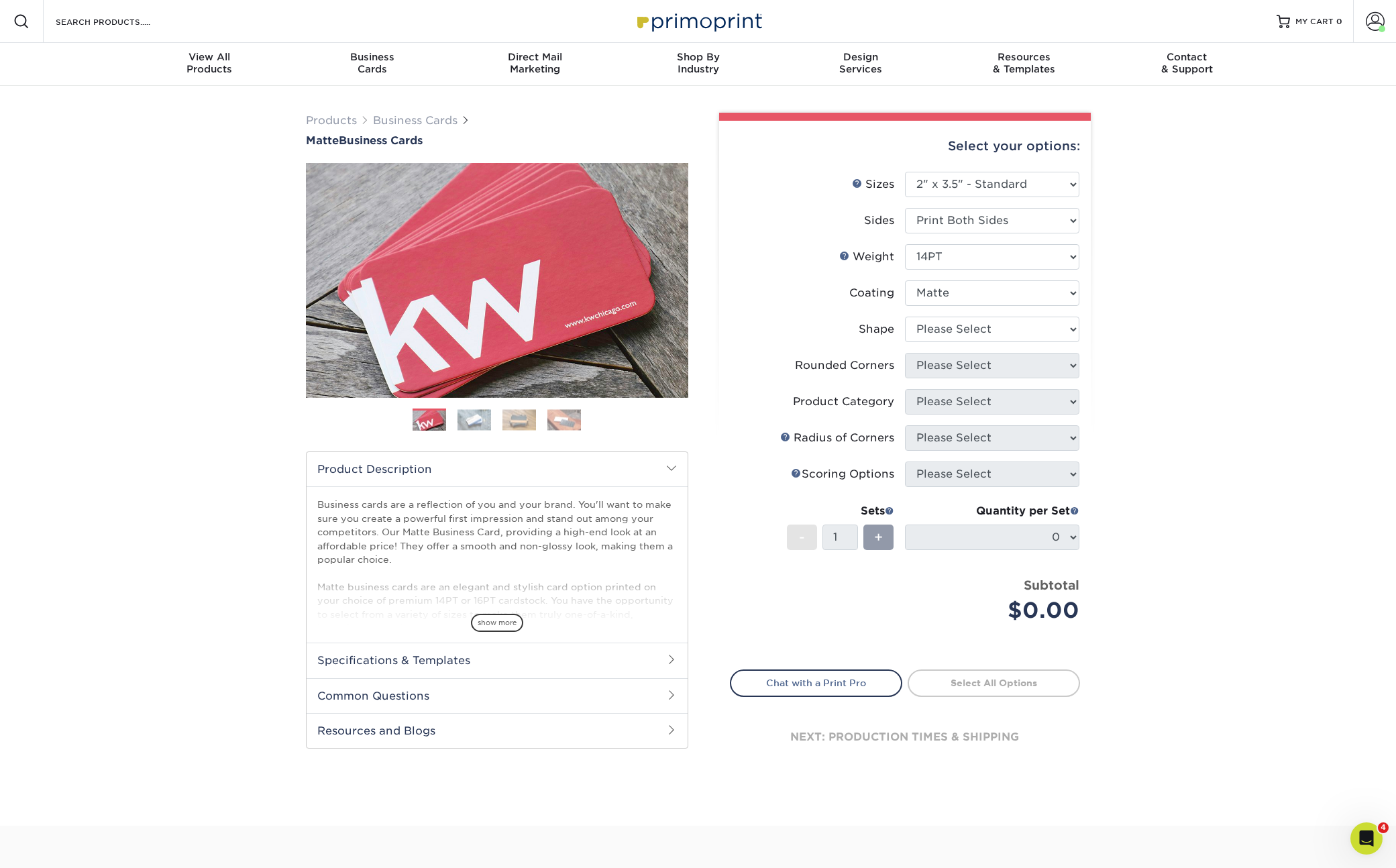
click at [0, 0] on div at bounding box center [0, 0] width 0 height 0
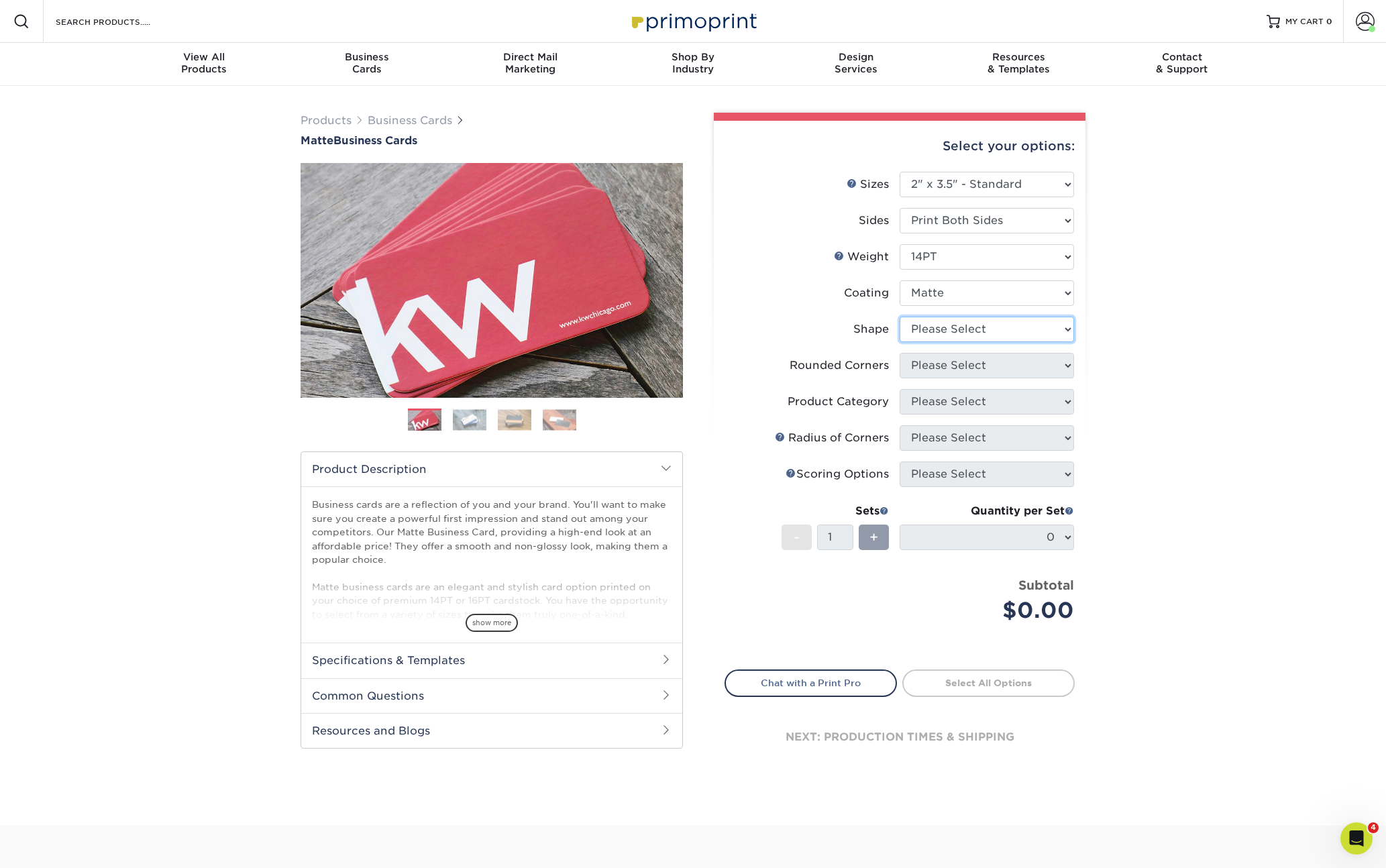
click at [960, 331] on select "Please Select Standard" at bounding box center [987, 329] width 175 height 26
select select "standard"
click at [900, 316] on select "Please Select Standard" at bounding box center [987, 329] width 175 height 26
click at [966, 360] on select "Please Select Yes - Round 2 Corners Yes - Round 4 Corners No" at bounding box center [987, 366] width 175 height 26
select select "0"
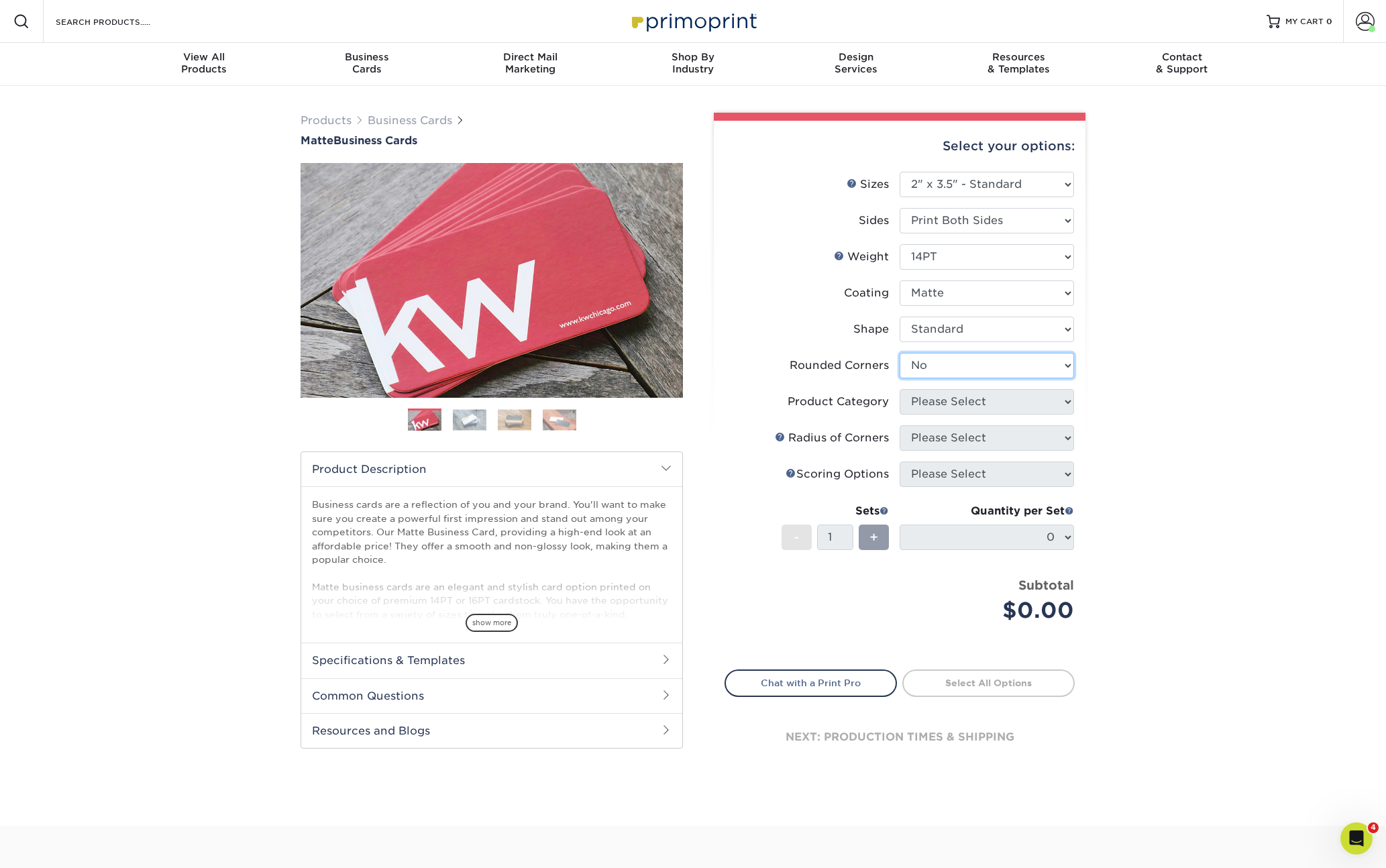
click at [900, 353] on select "Please Select Yes - Round 2 Corners Yes - Round 4 Corners No" at bounding box center [987, 366] width 175 height 26
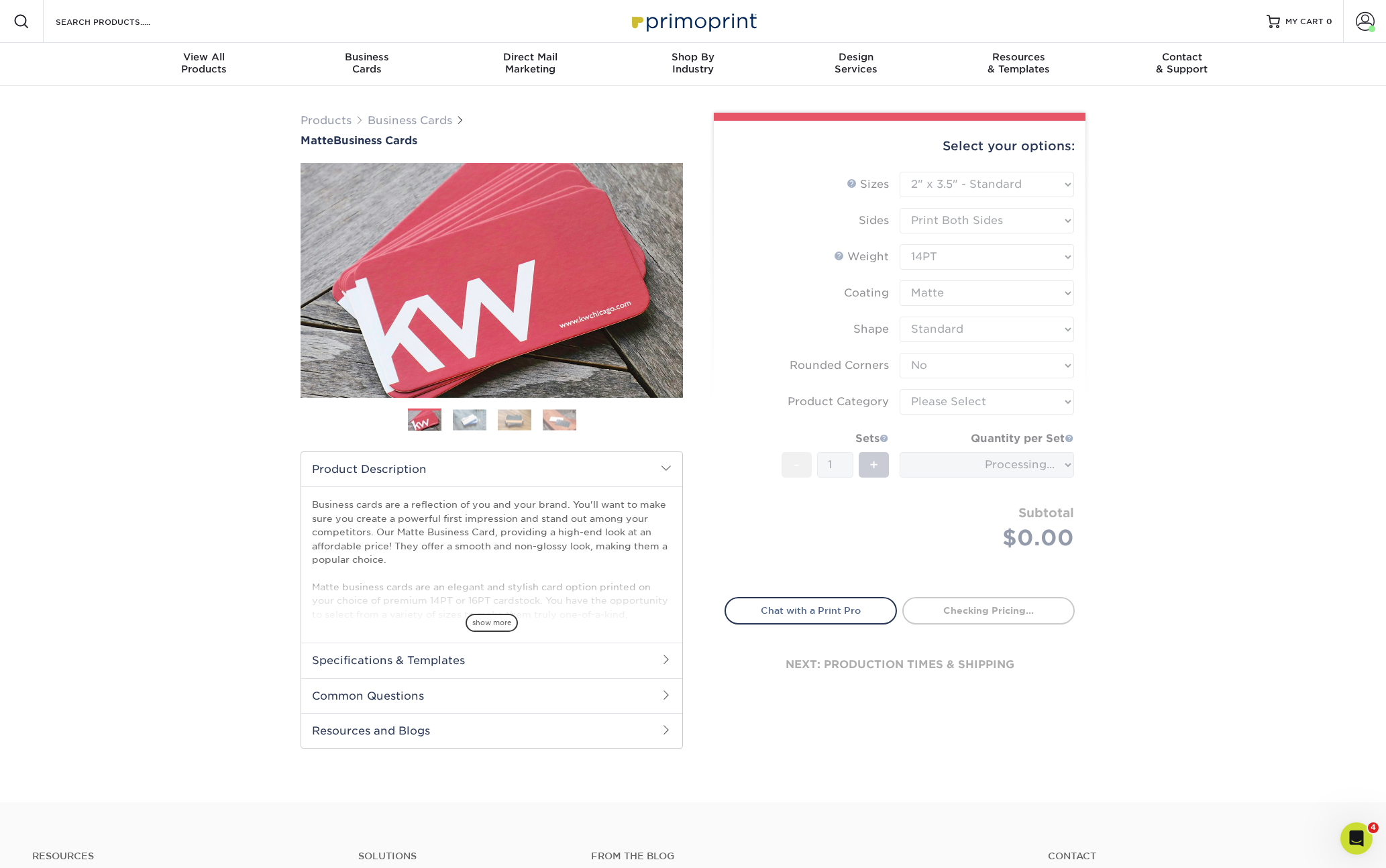
click at [977, 397] on form "Sizes Help Sizes Please Select 1.5" x 3.5" - Mini 1.75" x 3.5" - Mini 2" x 2" -…" at bounding box center [900, 376] width 351 height 410
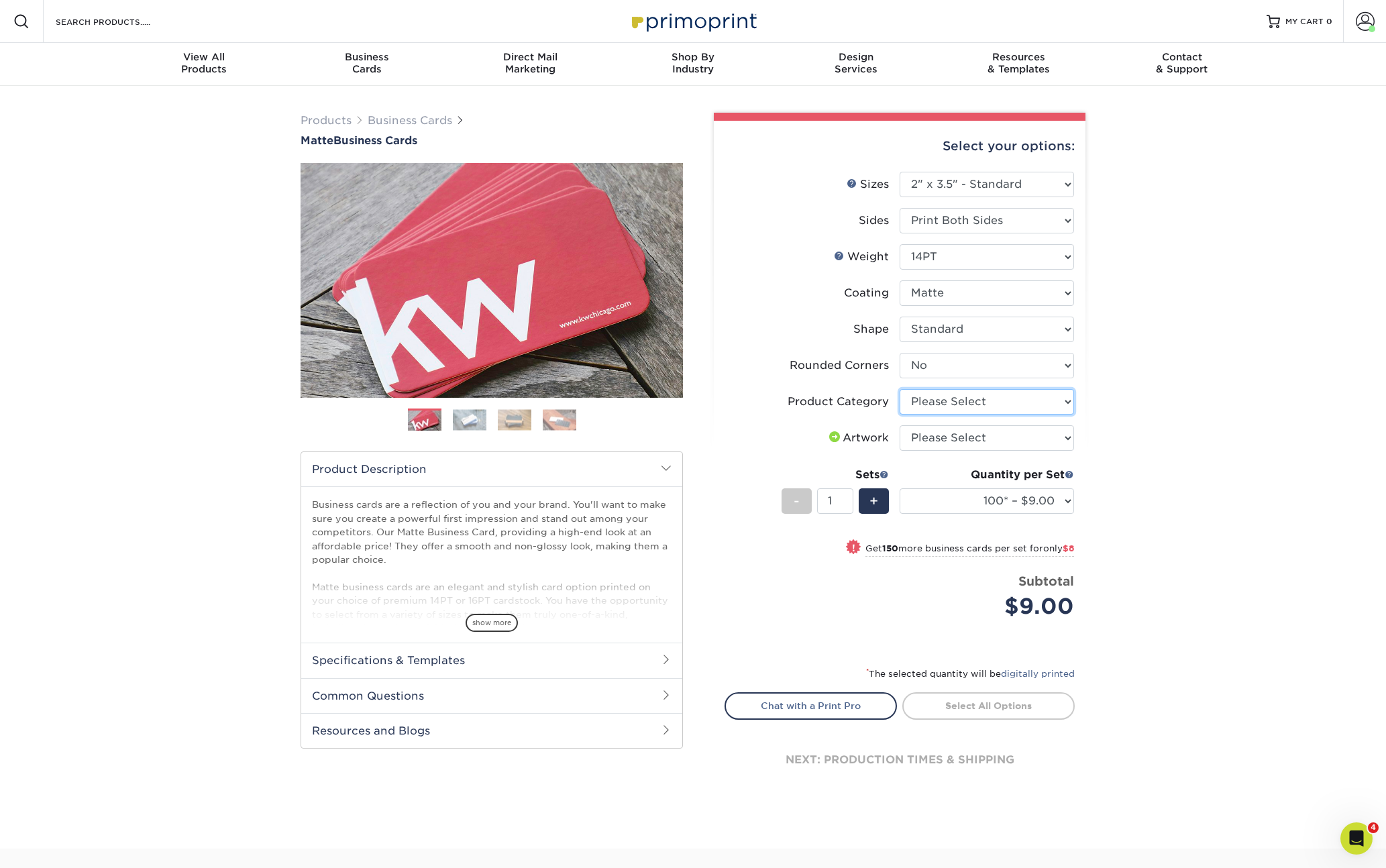
click at [977, 397] on select "Please Select Business Cards" at bounding box center [987, 402] width 175 height 26
select select "3b5148f1-0588-4f88-a218-97bcfdce65c1"
click at [900, 389] on select "Please Select Business Cards" at bounding box center [987, 402] width 175 height 26
click at [1174, 500] on div "Products Business Cards Matte Business Cards Previous Next 100 $ 9" at bounding box center [693, 467] width 1386 height 762
click at [950, 442] on select "Please Select I will upload files I need a design - $100" at bounding box center [987, 438] width 175 height 26
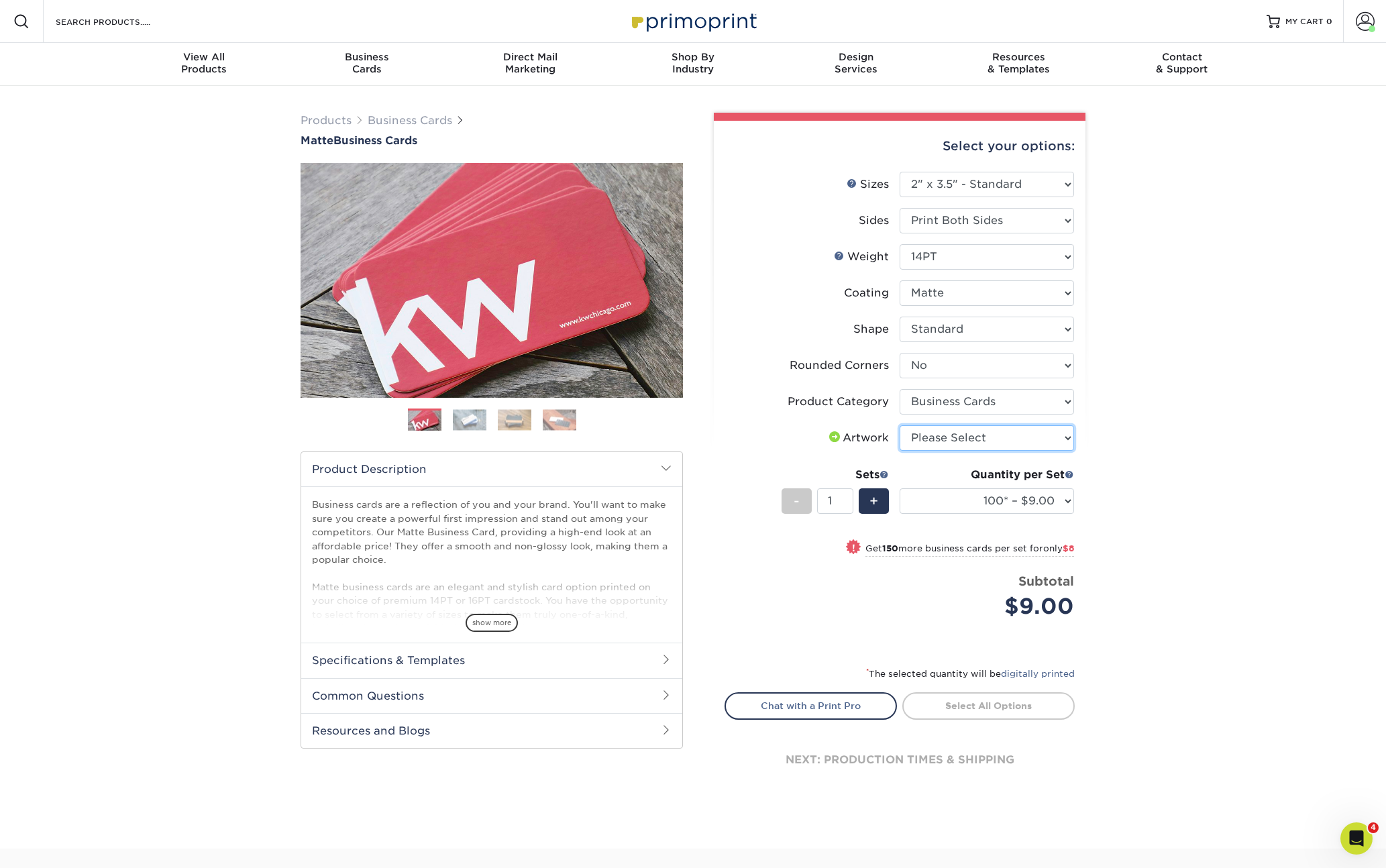
select select "upload"
click at [900, 425] on select "Please Select I will upload files I need a design - $100" at bounding box center [987, 438] width 175 height 26
click at [986, 700] on link "Proceed to Shipping" at bounding box center [989, 704] width 172 height 24
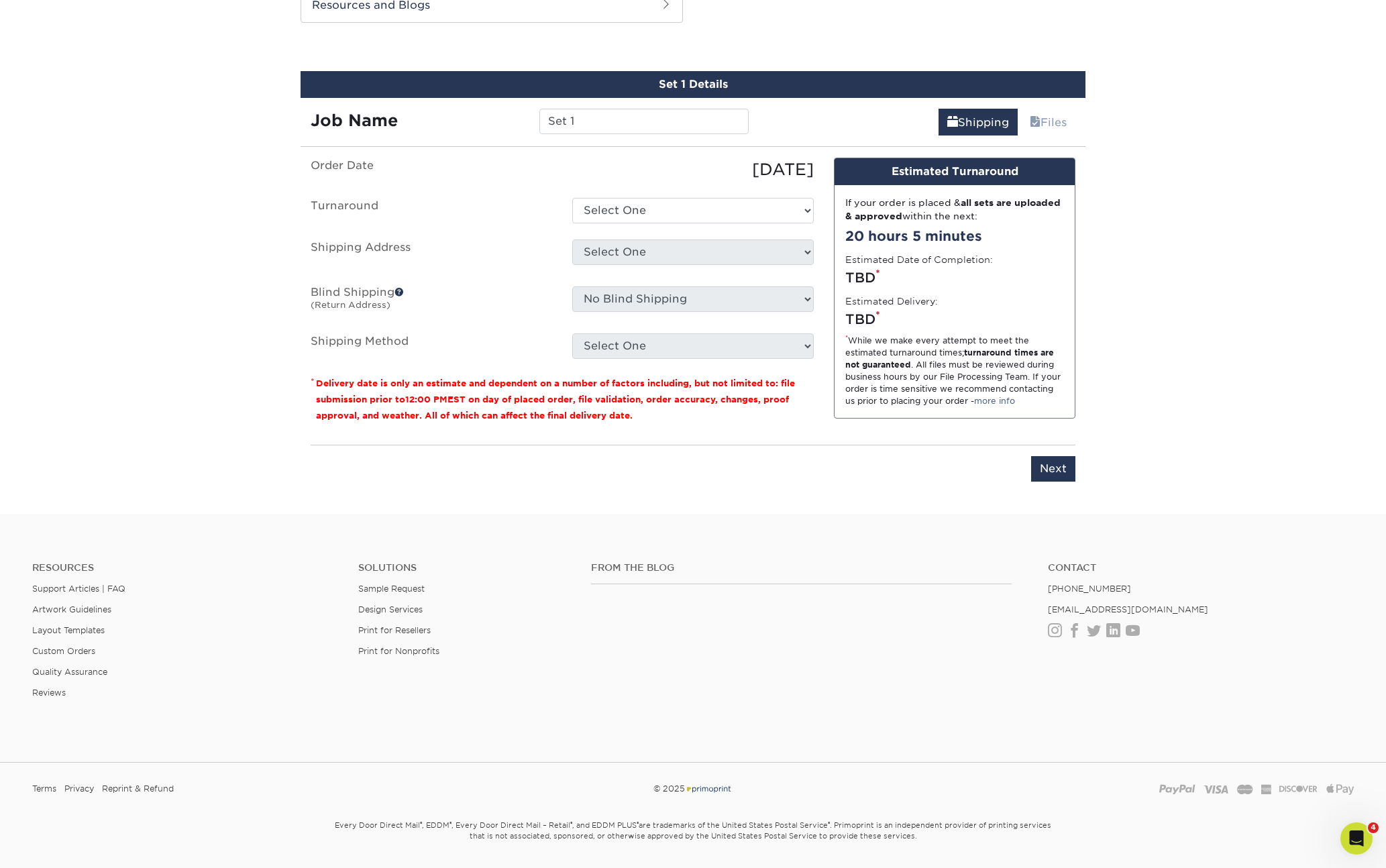
scroll to position [729, 0]
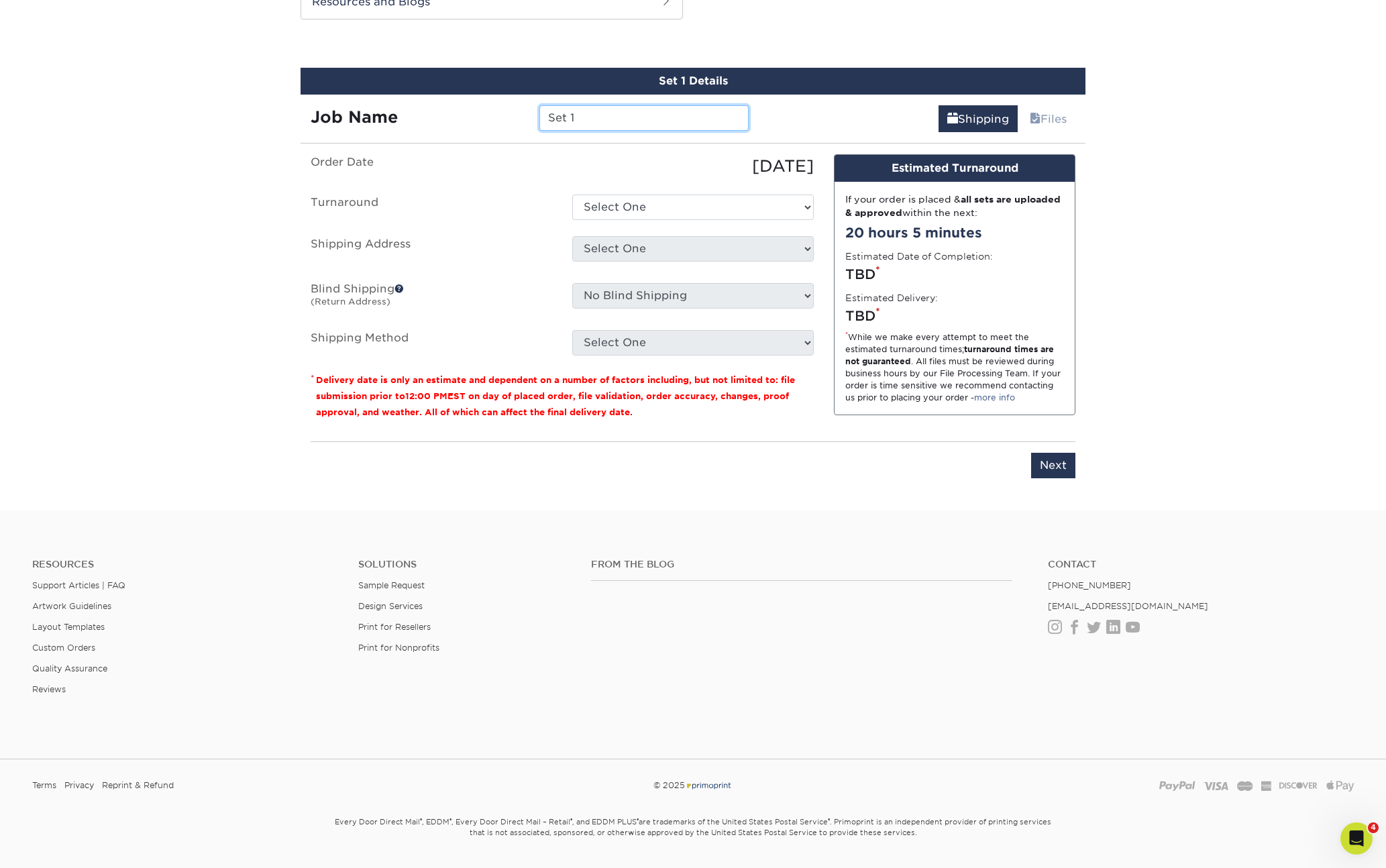
drag, startPoint x: 581, startPoint y: 115, endPoint x: 478, endPoint y: 109, distance: 103.2
click at [478, 109] on div "Job Name Set 1" at bounding box center [529, 119] width 458 height 26
type input "100-QuinHillyer"
click at [663, 213] on select "Select One 2-4 Business Days 2 Day Next Business Day" at bounding box center [693, 207] width 241 height 26
select select "e6dc3f44-811f-4023-acdf-8cd9144995fc"
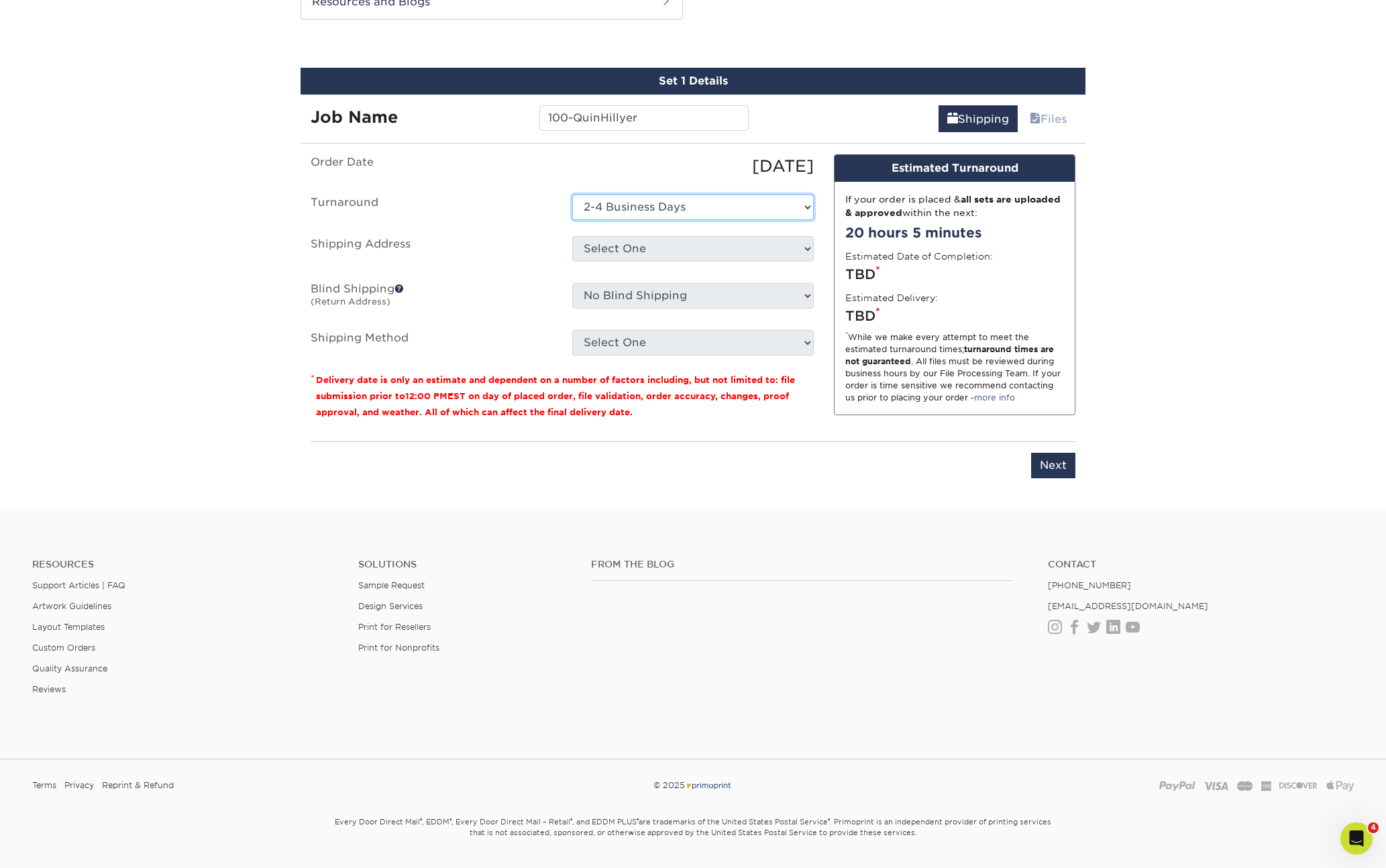
click at [572, 194] on select "Select One 2-4 Business Days 2 Day Next Business Day" at bounding box center [693, 207] width 241 height 26
click at [642, 256] on select "Select One Acadiana Office Baton Rouge - Business Cards Baton Rouge Production …" at bounding box center [693, 249] width 241 height 26
select select "newaddress"
click at [572, 236] on select "Select One Acadiana Office Baton Rouge - Business Cards Baton Rouge Production …" at bounding box center [693, 249] width 241 height 26
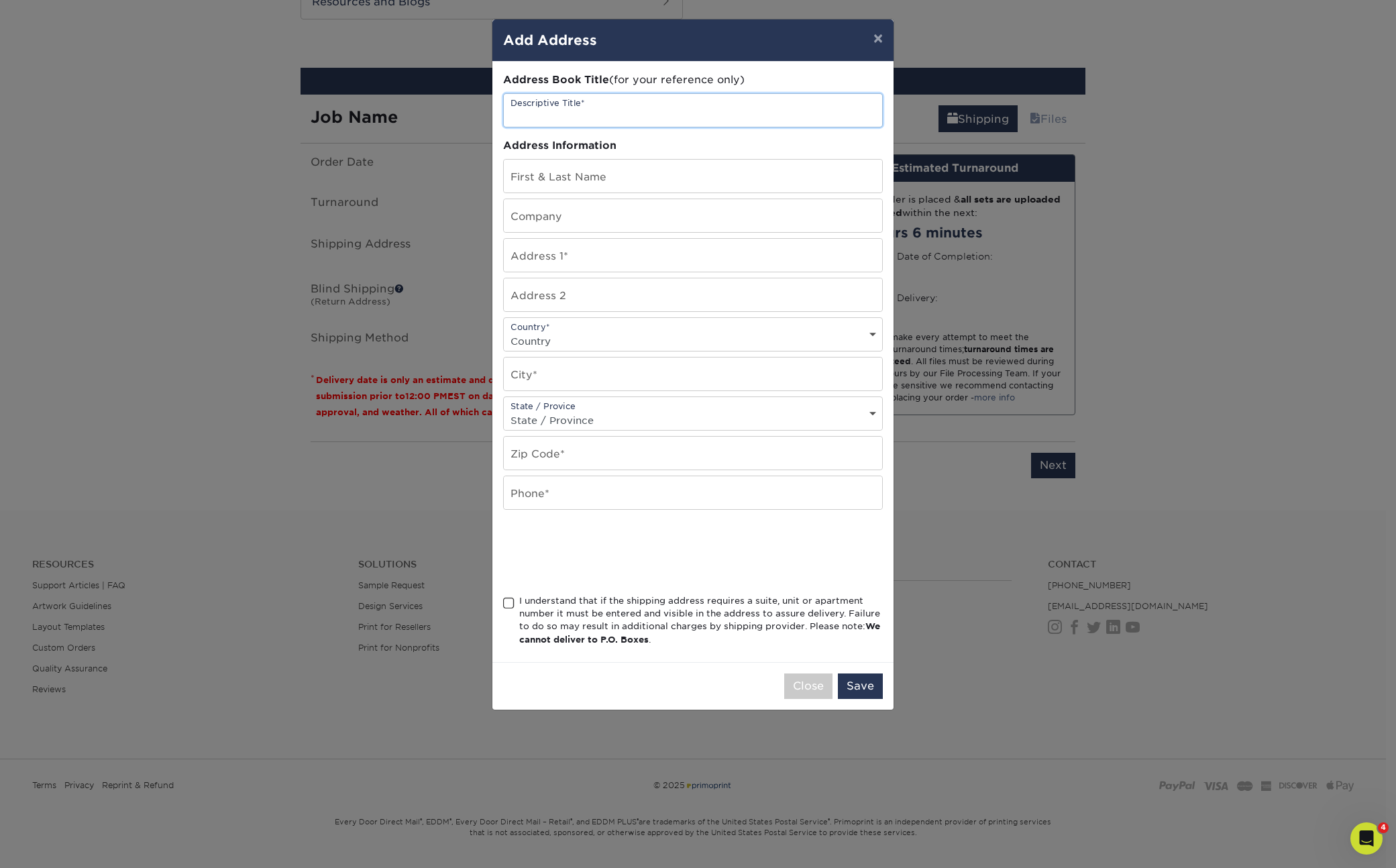
click at [554, 116] on input "text" at bounding box center [693, 110] width 379 height 33
type input "[PERSON_NAME]"
type input "The Times-Picayune"
type input "141 Batre Lane"
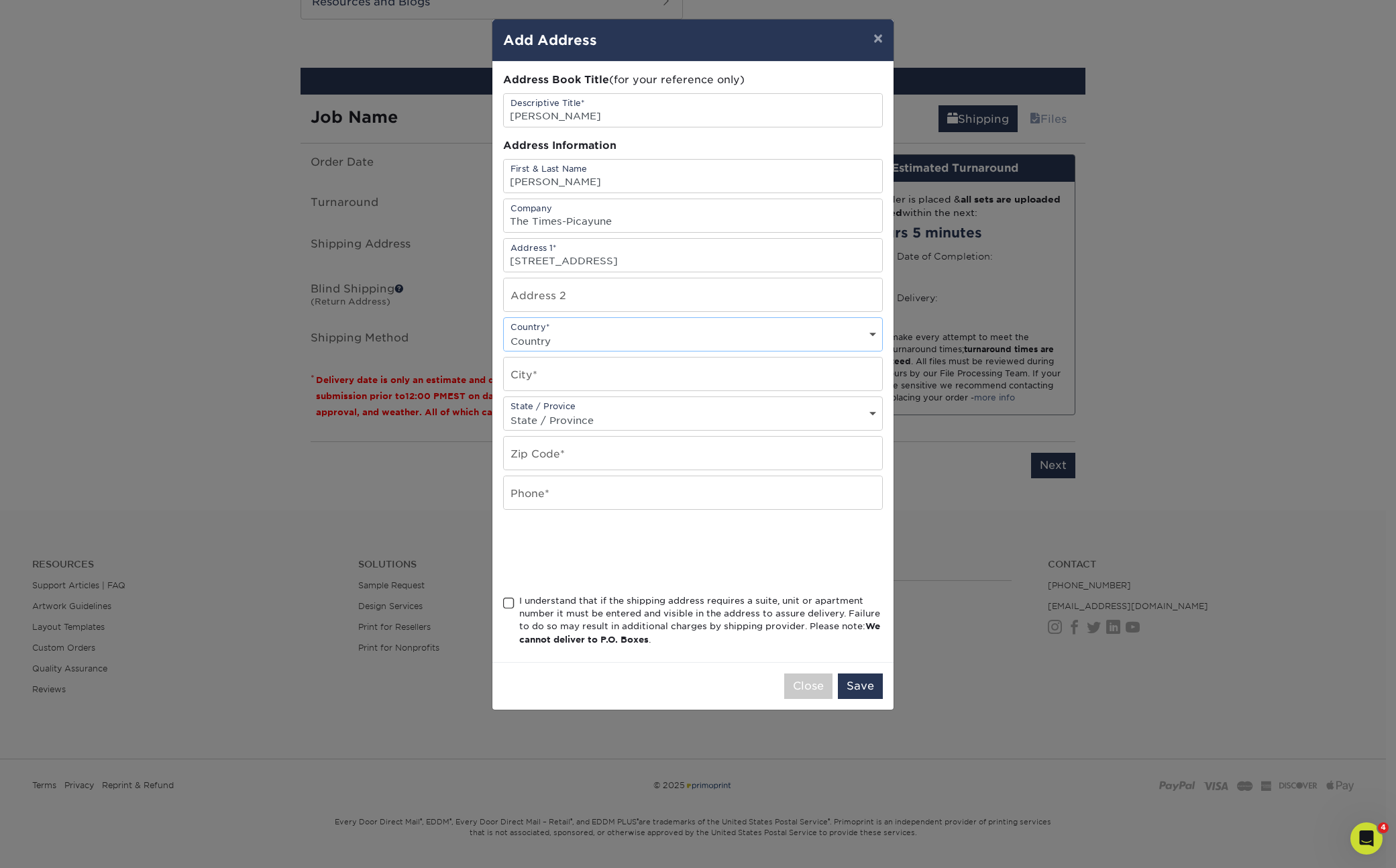
select select "US"
type input "m"
type input "Mobile"
select select "AL"
type input "36608"
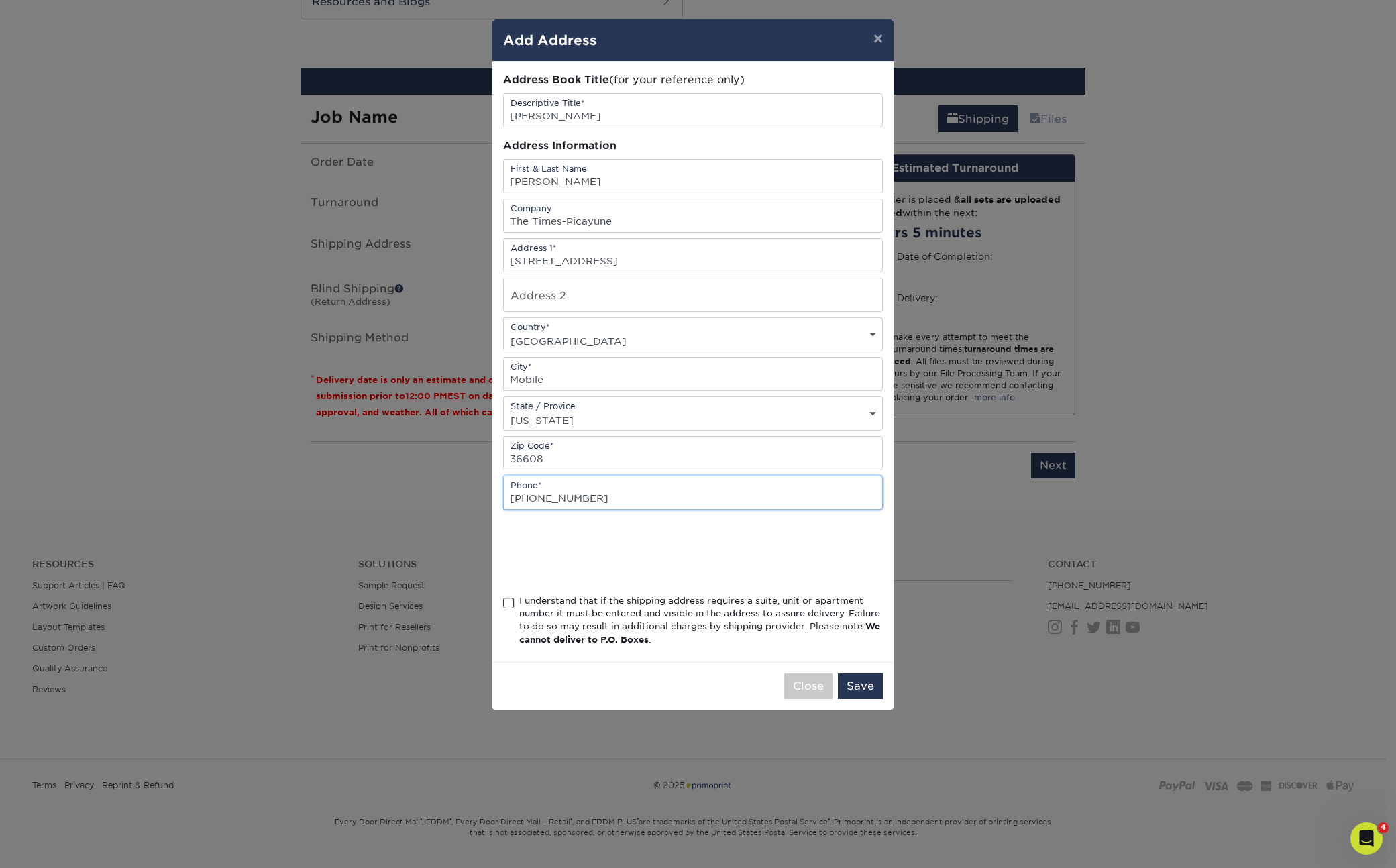
type input "504-388-0325"
click at [511, 600] on span at bounding box center [508, 603] width 11 height 13
click at [0, 0] on input "I understand that if the shipping address requires a suite, unit or apartment n…" at bounding box center [0, 0] width 0 height 0
click at [863, 683] on button "Save" at bounding box center [860, 686] width 45 height 26
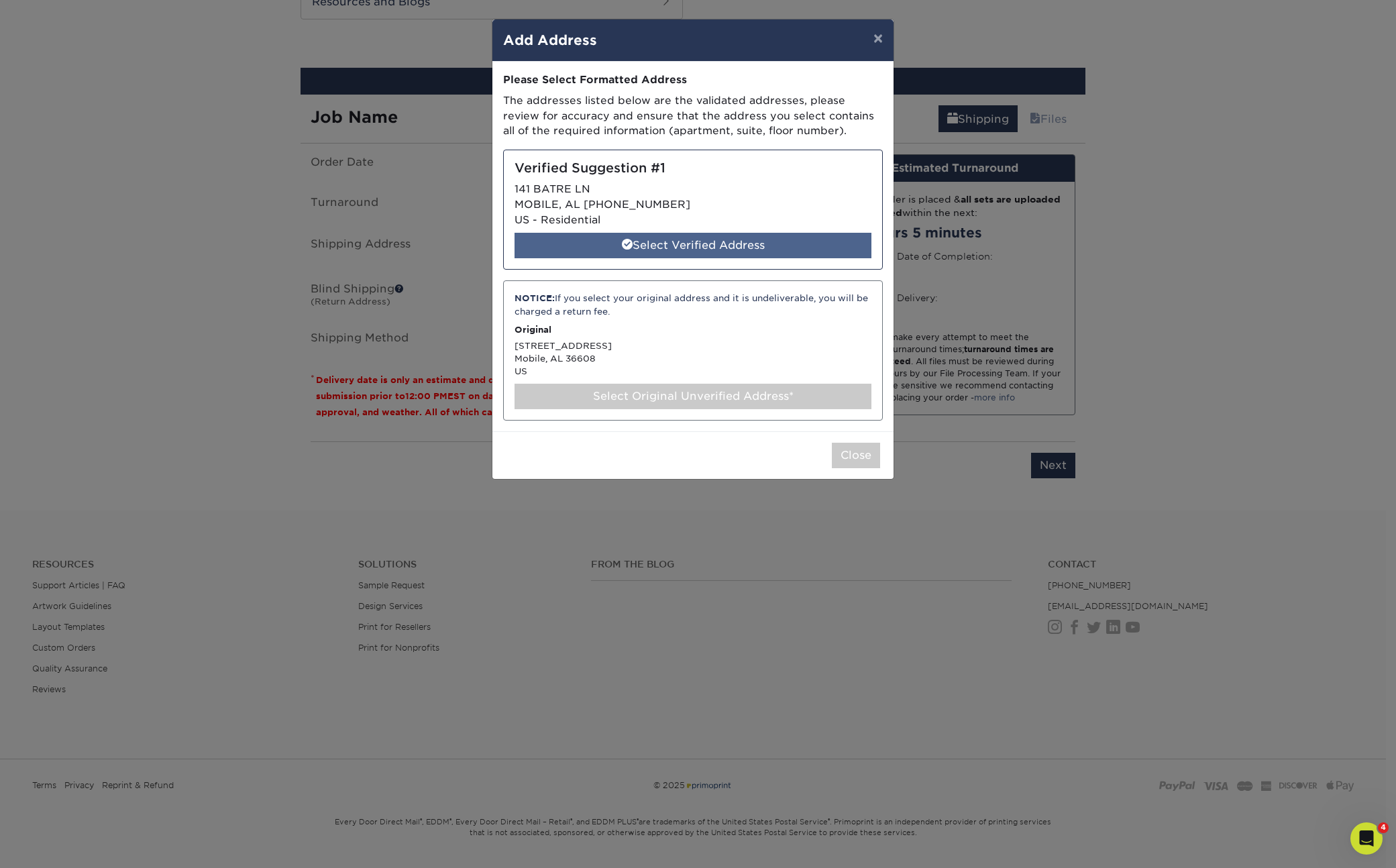
click at [665, 246] on div "Select Verified Address" at bounding box center [692, 246] width 356 height 26
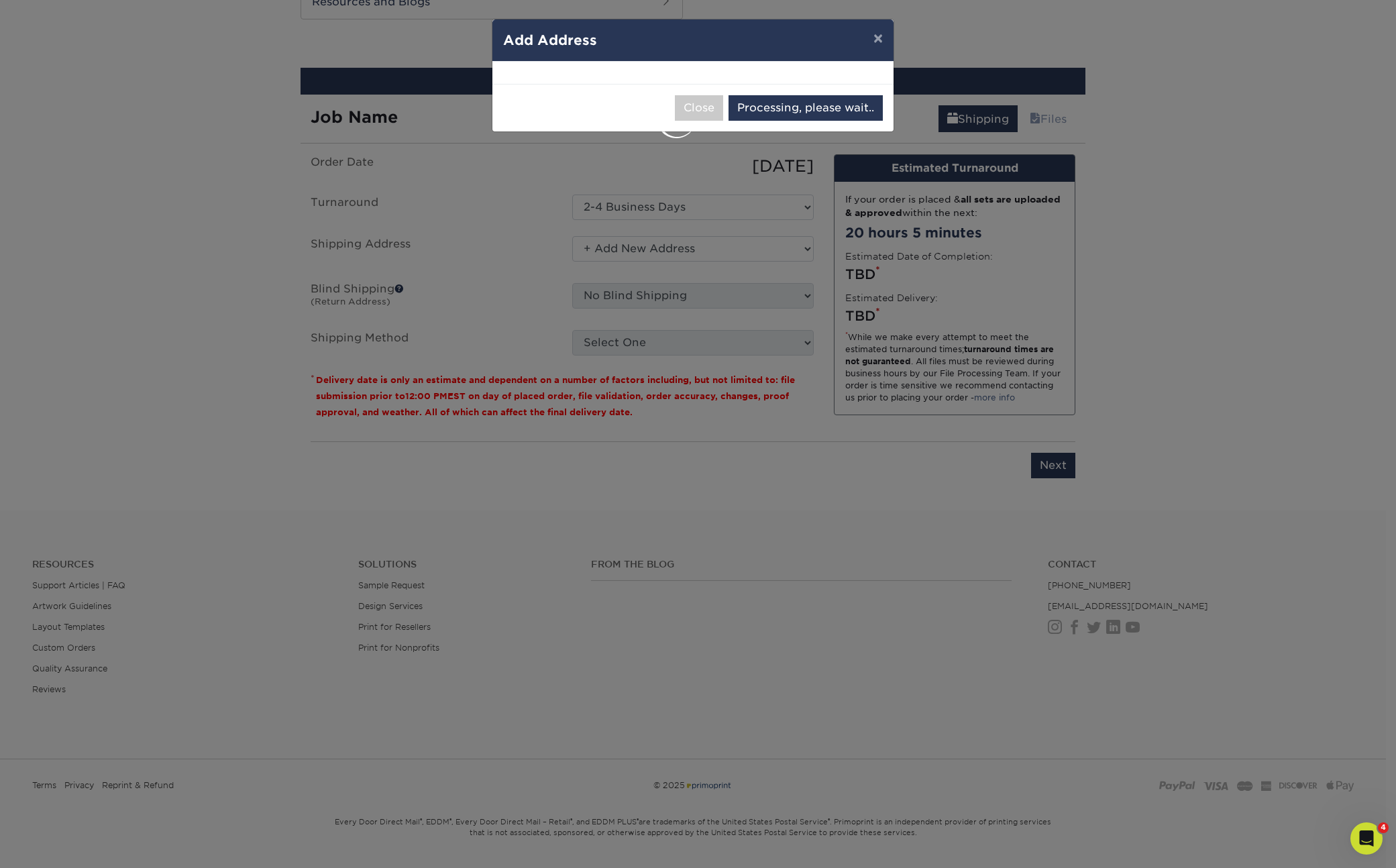
select select "286869"
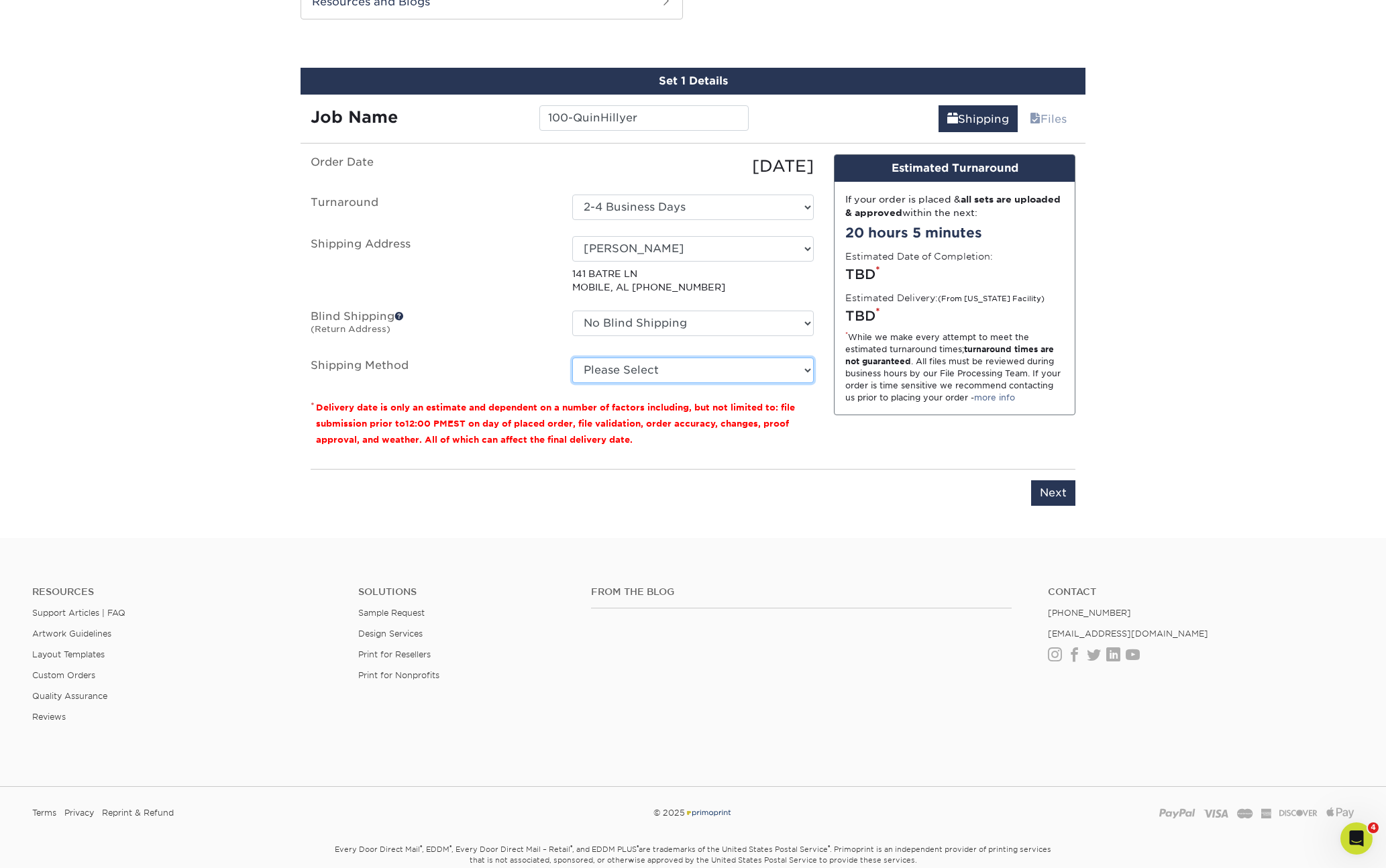
click at [632, 369] on select "Please Select Ground Shipping (+$7.84) 3 Day Shipping Service (+$20.07) 2 Day A…" at bounding box center [693, 370] width 241 height 26
select select "03"
click at [572, 357] on select "Please Select Ground Shipping (+$7.84) 3 Day Shipping Service (+$20.07) 2 Day A…" at bounding box center [693, 370] width 241 height 26
click at [1047, 489] on input "Next" at bounding box center [1053, 493] width 44 height 26
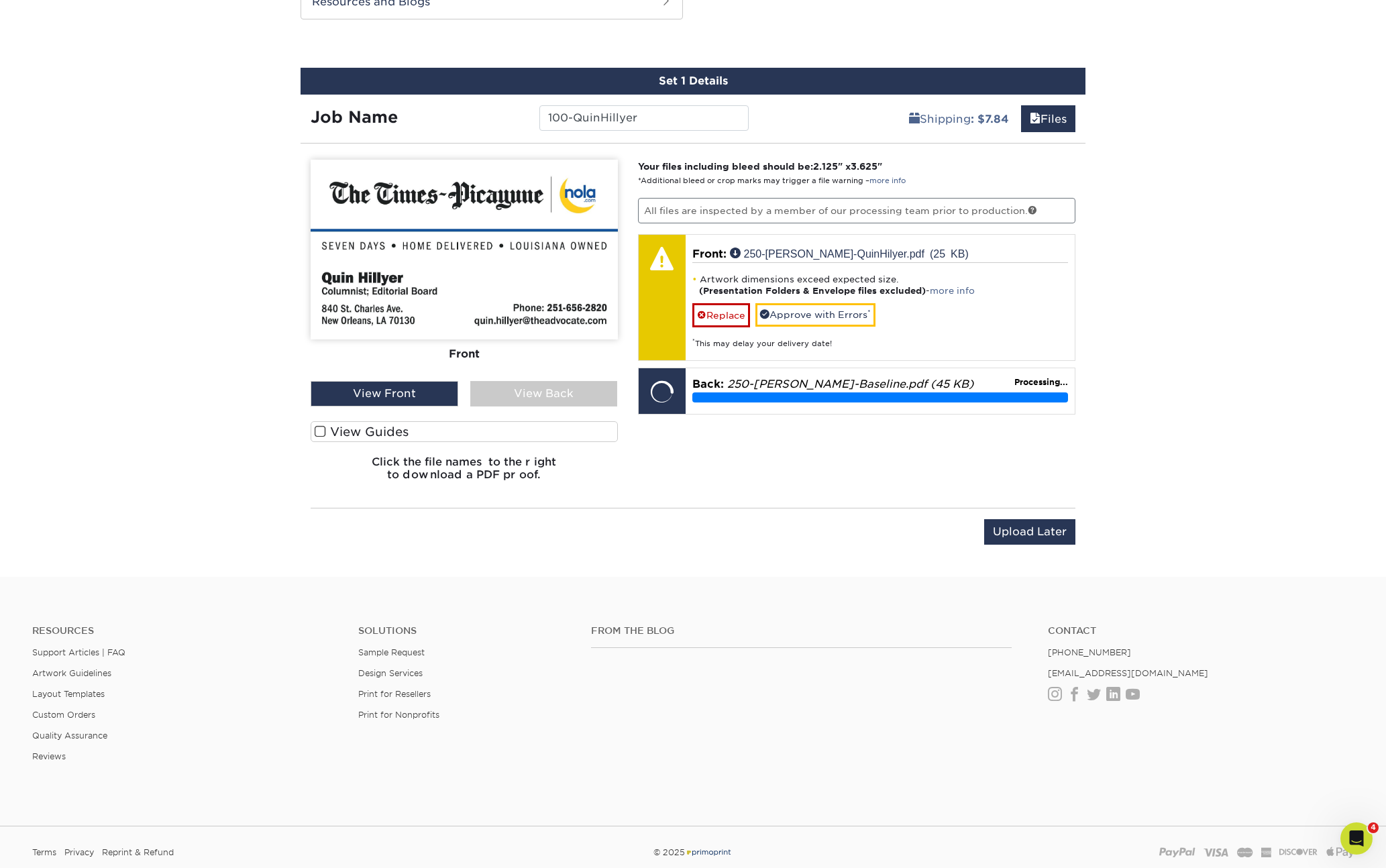
click at [322, 432] on span at bounding box center [320, 431] width 11 height 13
click at [0, 0] on input "View Guides" at bounding box center [0, 0] width 0 height 0
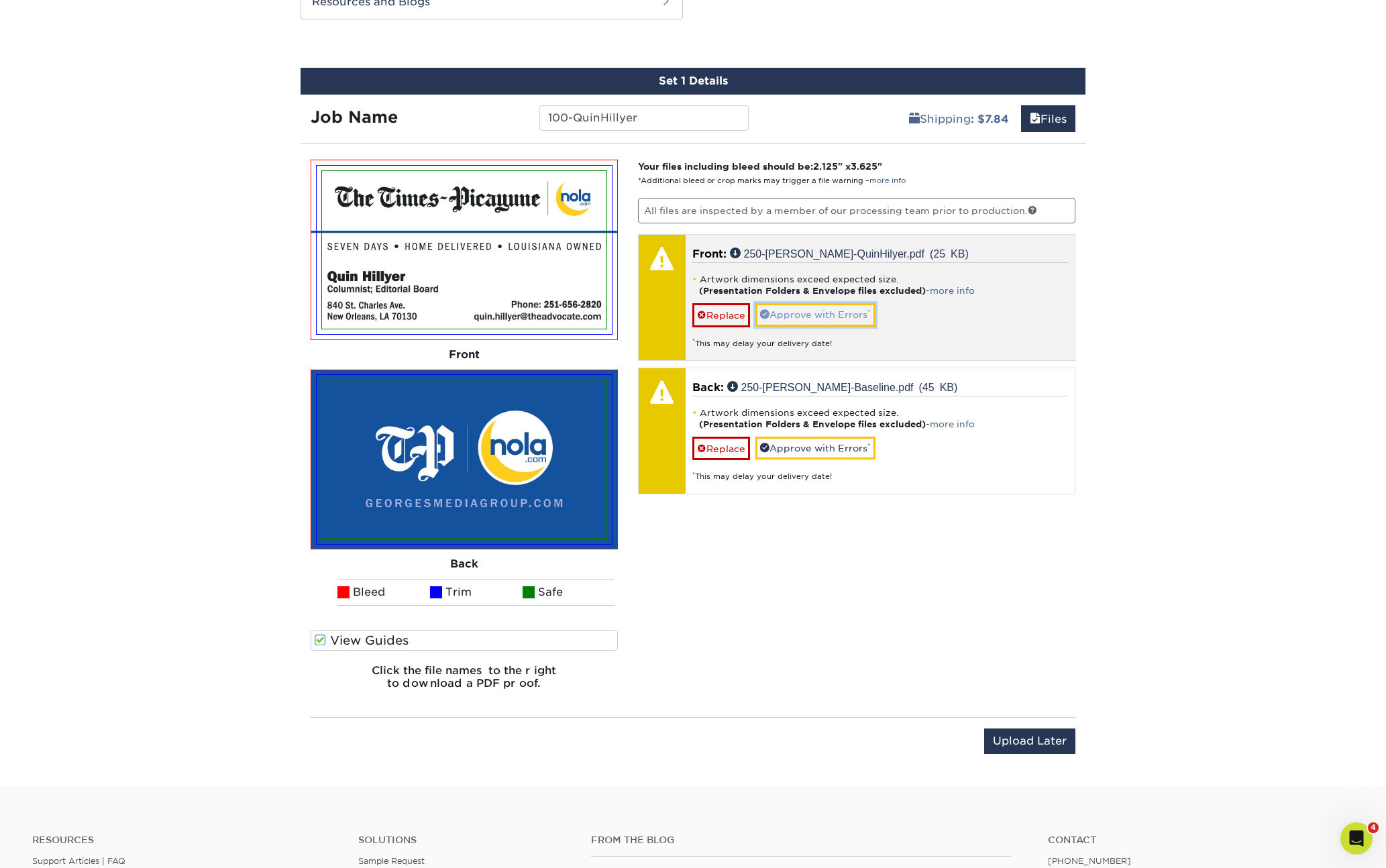
click at [821, 313] on link "Approve with Errors *" at bounding box center [815, 315] width 120 height 23
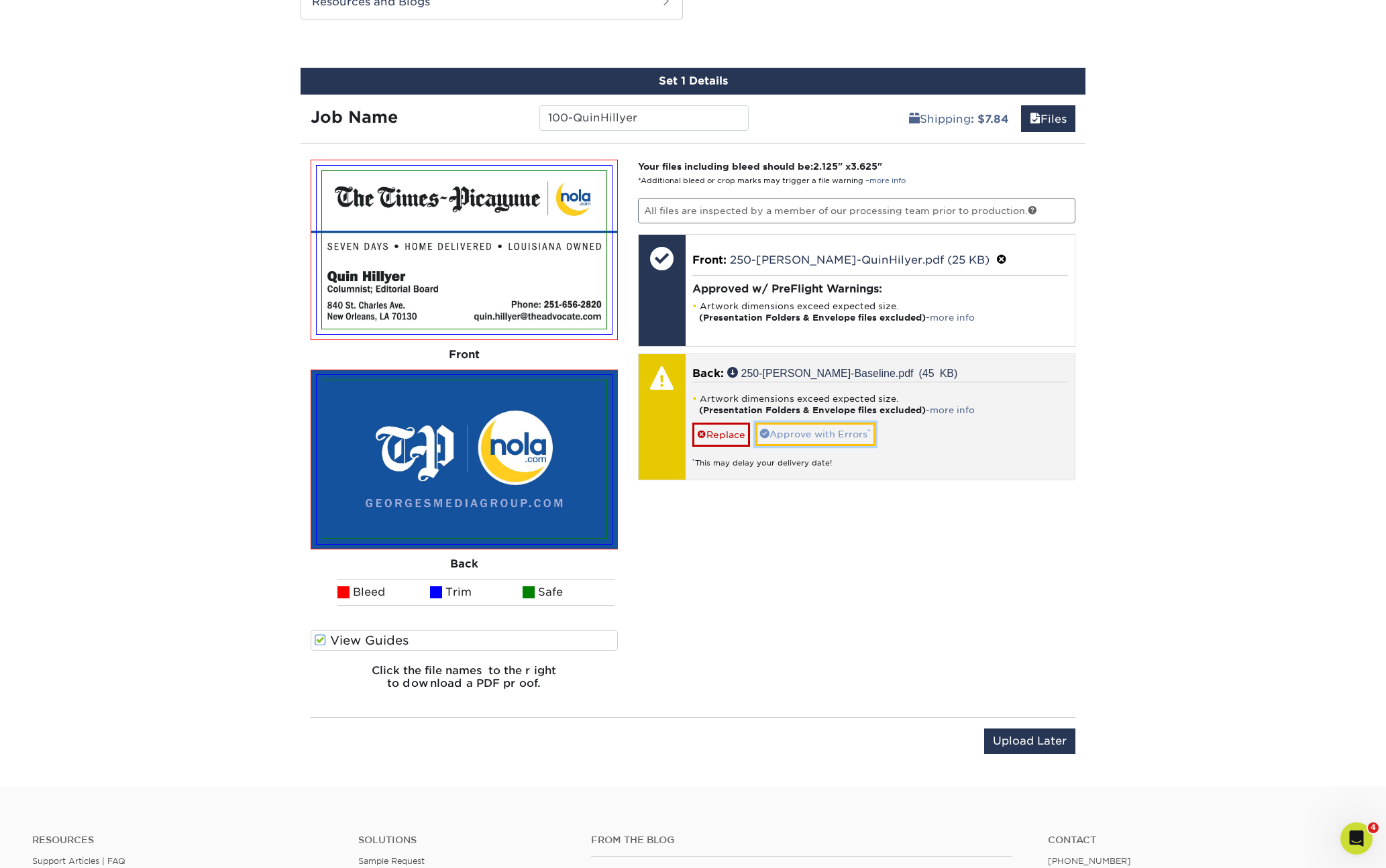
click at [812, 431] on link "Approve with Errors *" at bounding box center [815, 434] width 120 height 23
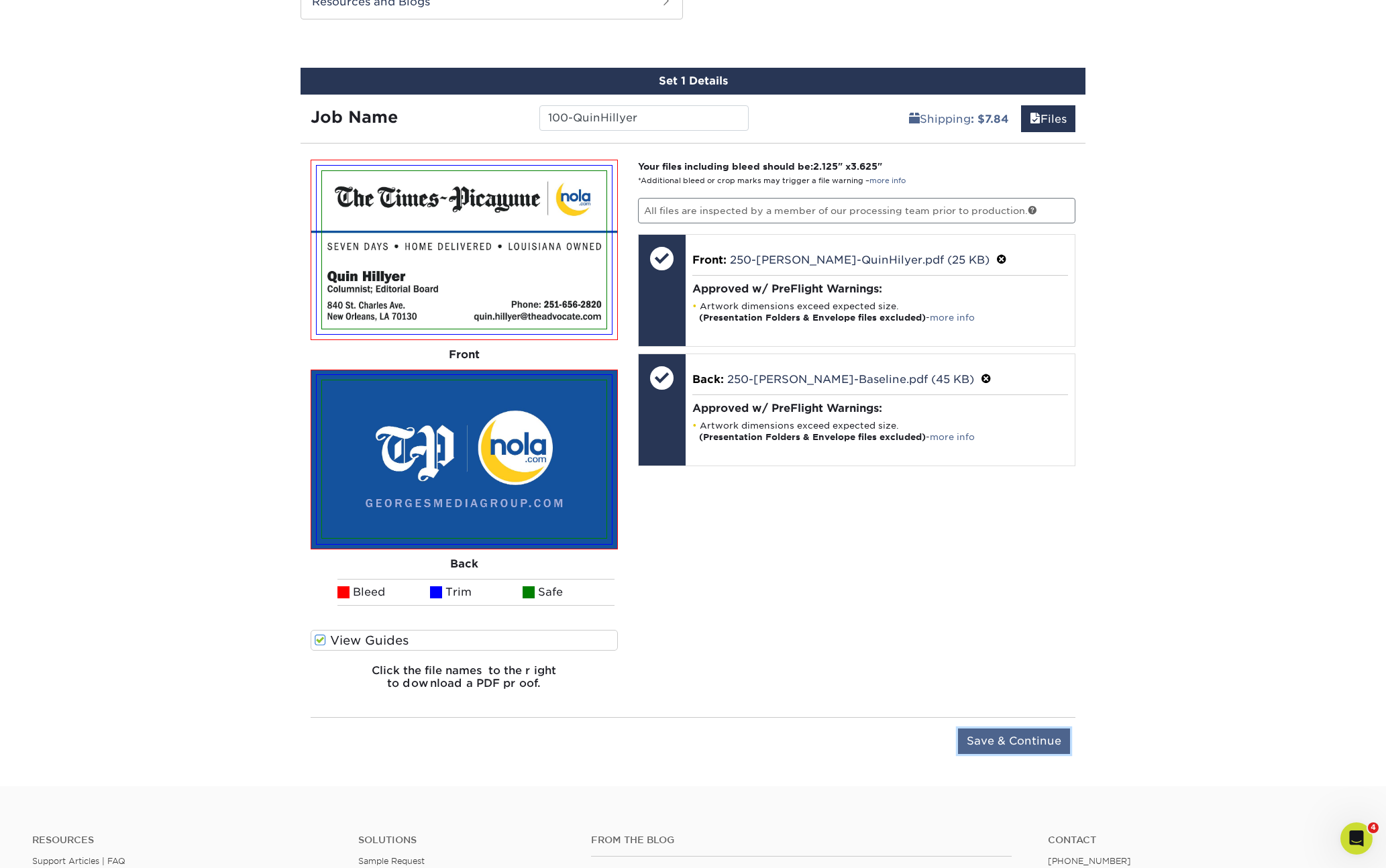
click at [1021, 740] on input "Save & Continue" at bounding box center [1013, 741] width 112 height 26
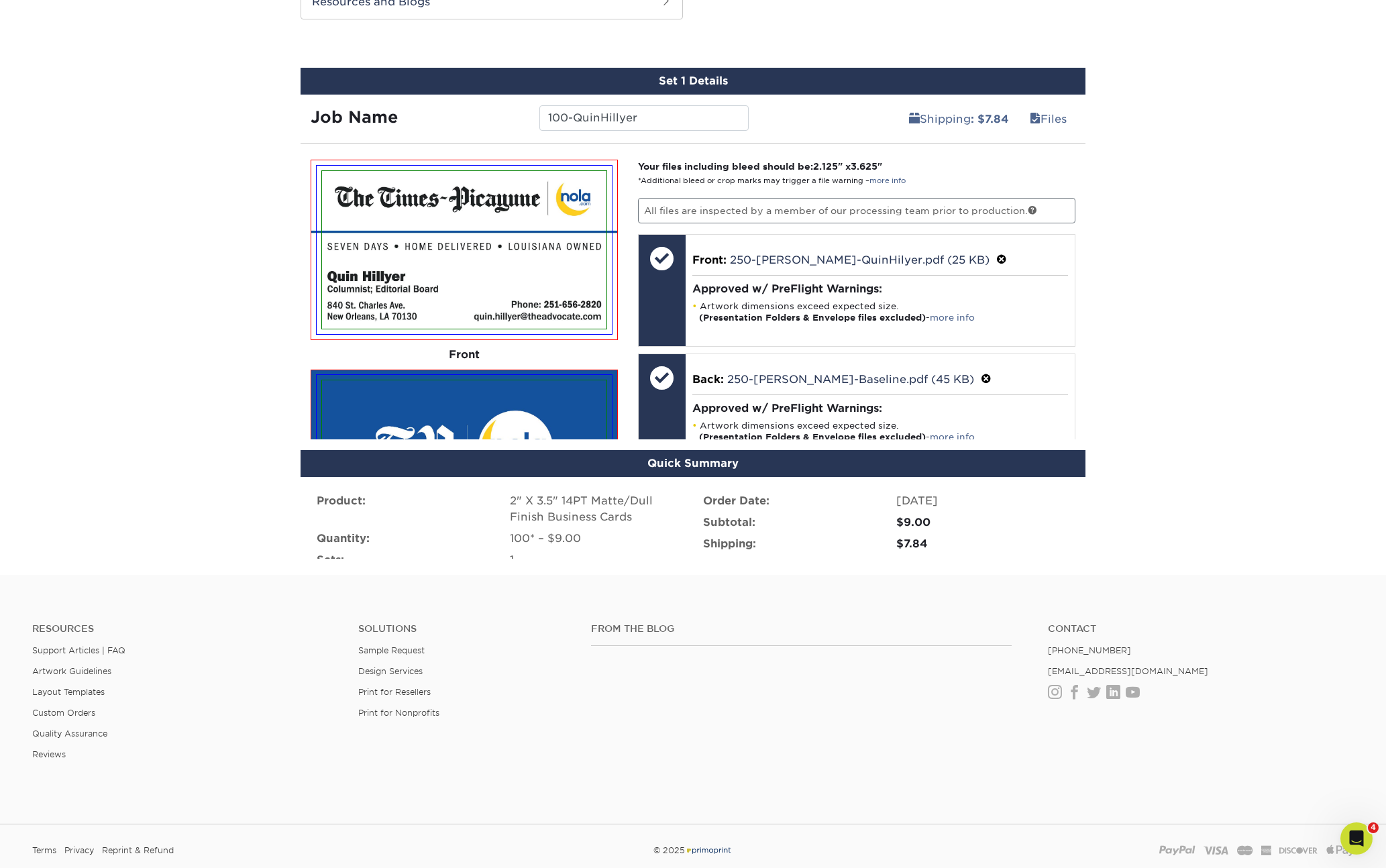
scroll to position [643, 0]
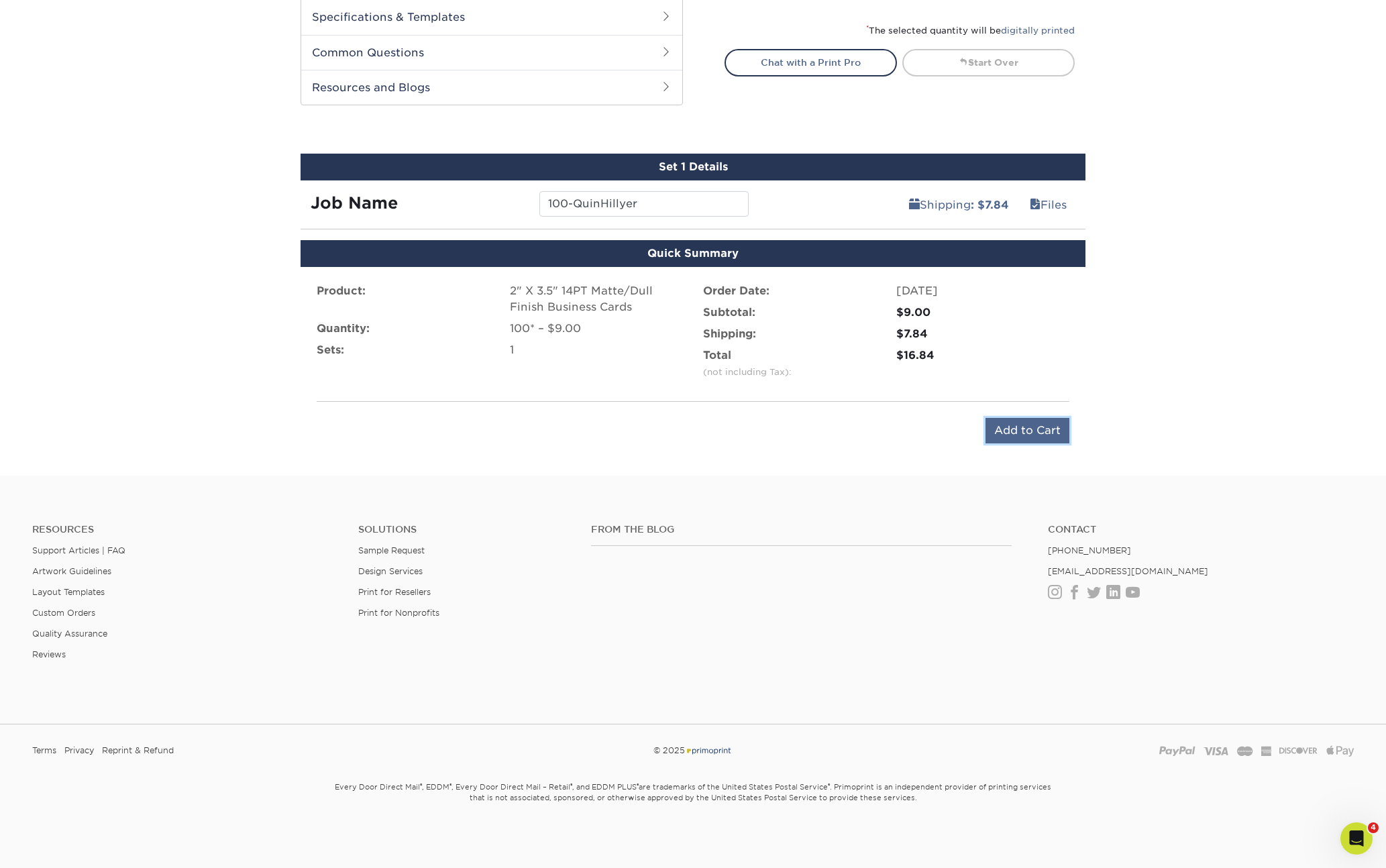
click at [1032, 439] on input "Add to Cart" at bounding box center [1028, 431] width 84 height 26
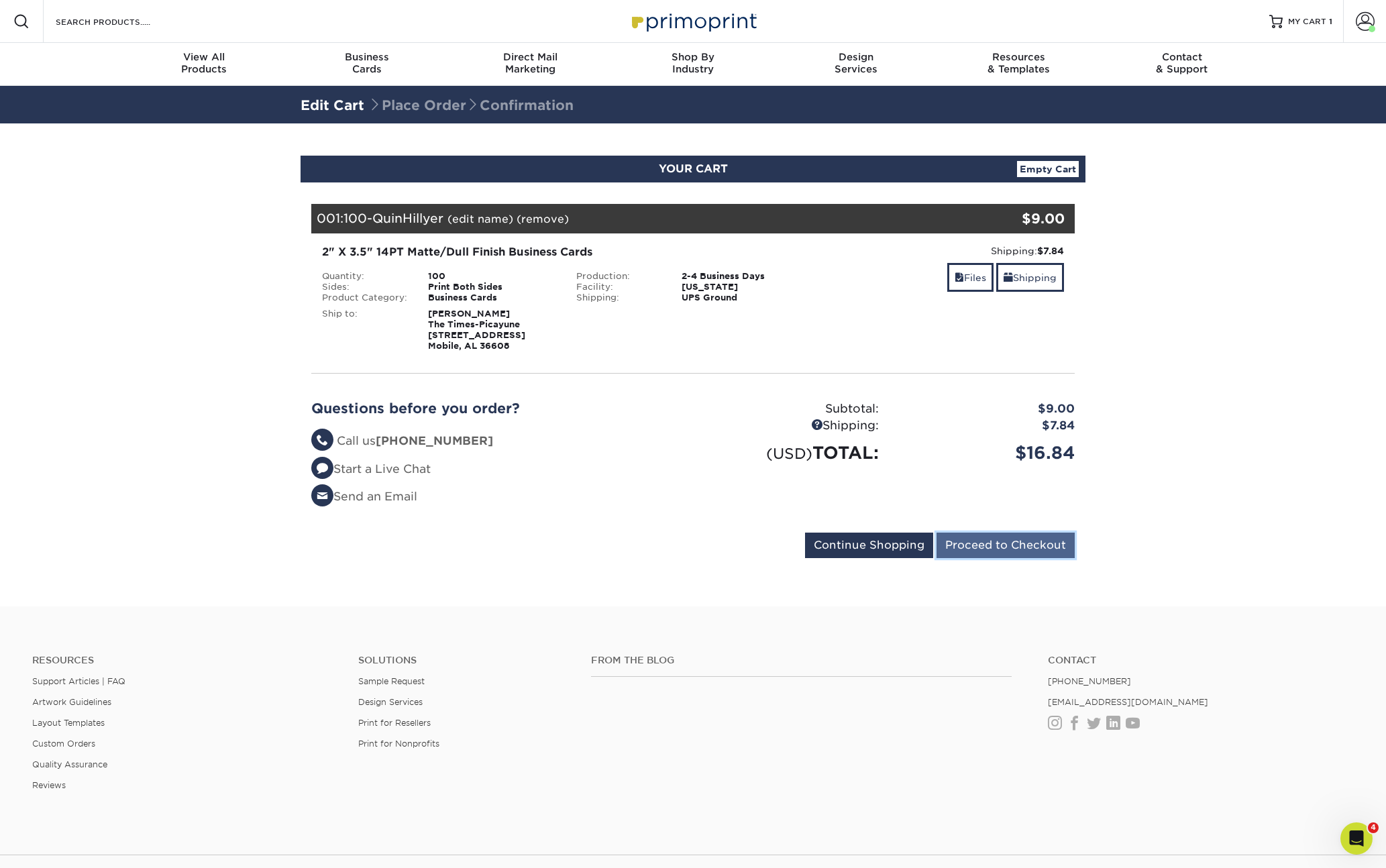
click at [1045, 548] on input "Proceed to Checkout" at bounding box center [1006, 546] width 138 height 26
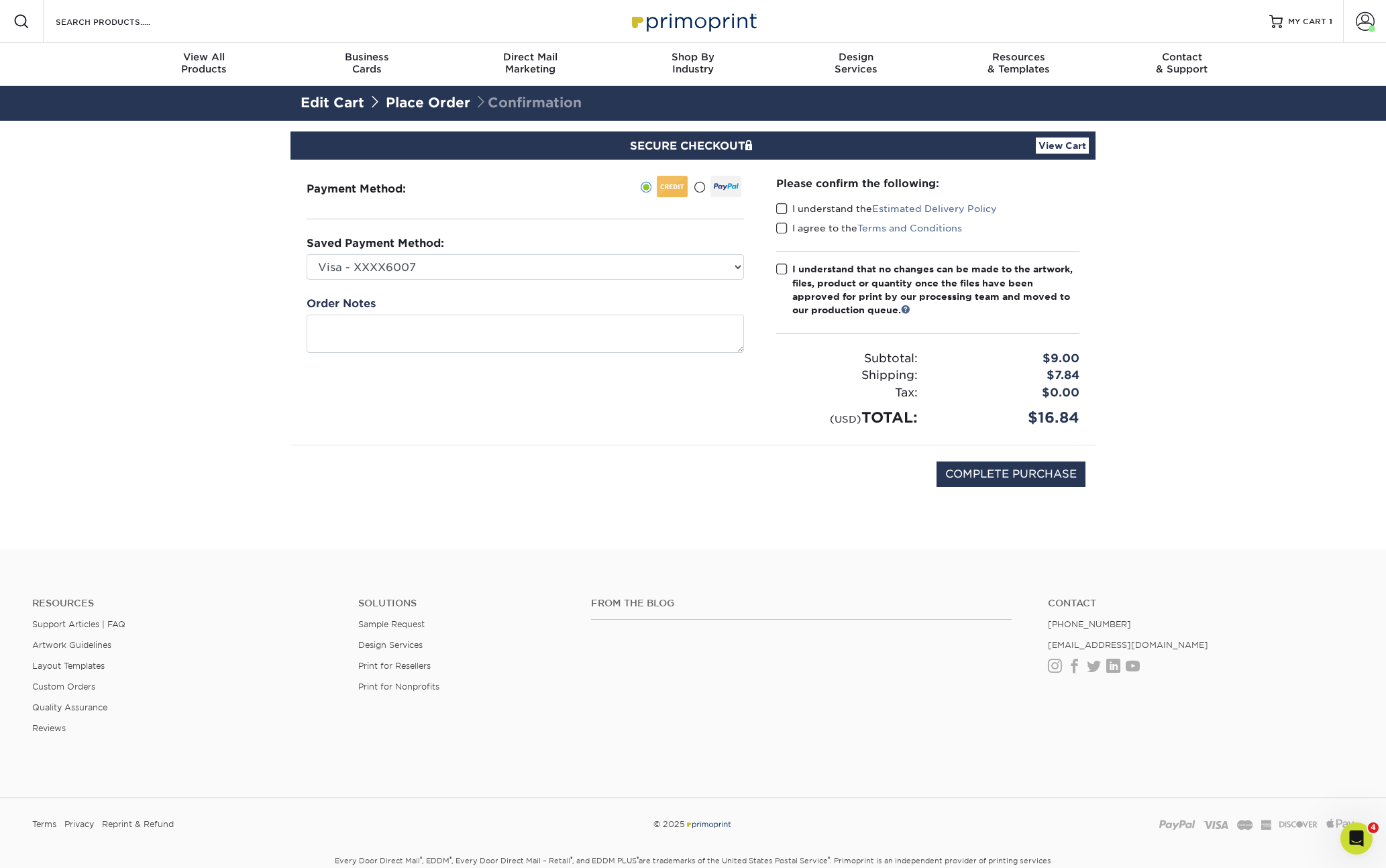
click at [785, 212] on span at bounding box center [781, 209] width 11 height 13
click at [0, 0] on input "I understand the Estimated Delivery Policy" at bounding box center [0, 0] width 0 height 0
click at [785, 229] on span at bounding box center [781, 228] width 11 height 13
click at [0, 0] on input "I agree to the Terms and Conditions" at bounding box center [0, 0] width 0 height 0
click at [781, 286] on label "I understand that no changes can be made to the artwork, files, product or quan…" at bounding box center [928, 290] width 304 height 55
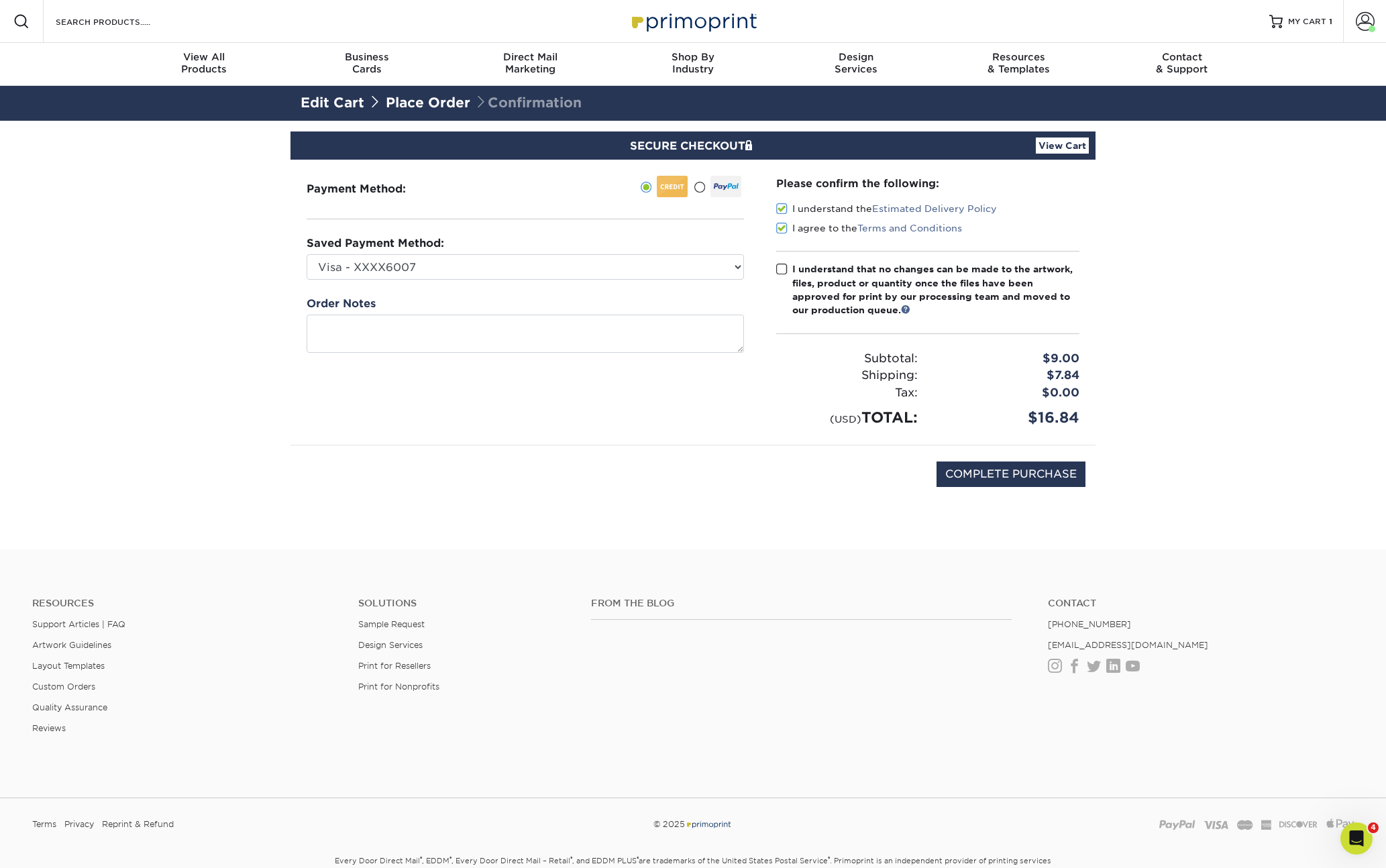
click at [0, 0] on input "I understand that no changes can be made to the artwork, files, product or quan…" at bounding box center [0, 0] width 0 height 0
click at [974, 486] on div "COMPLETE PURCHASE" at bounding box center [693, 481] width 785 height 72
click at [973, 481] on input "COMPLETE PURCHASE" at bounding box center [1011, 474] width 149 height 26
type input "PROCESSING, PLEASE WAIT..."
